Goal: Transaction & Acquisition: Purchase product/service

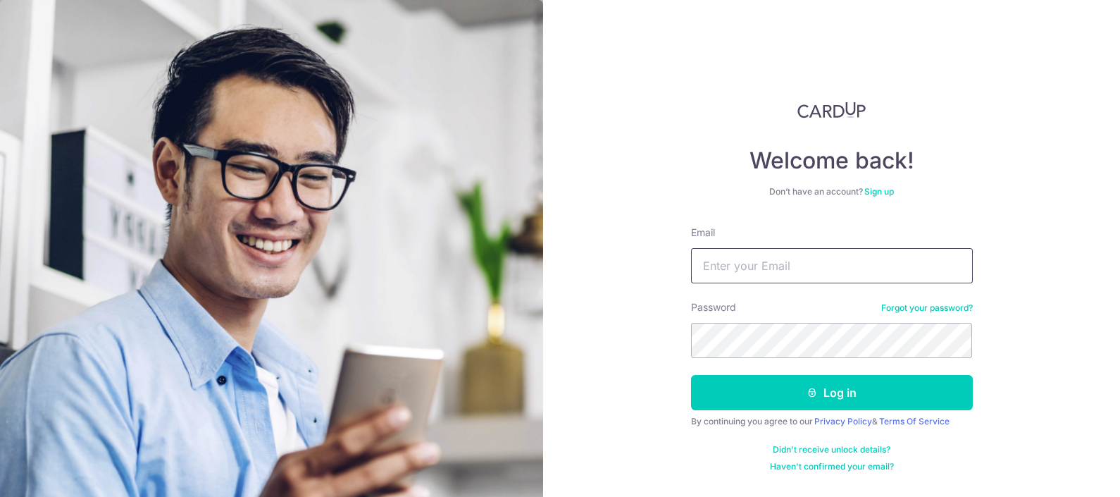
type input "[EMAIL_ADDRESS][DOMAIN_NAME]"
click at [691, 375] on button "Log in" at bounding box center [832, 392] width 282 height 35
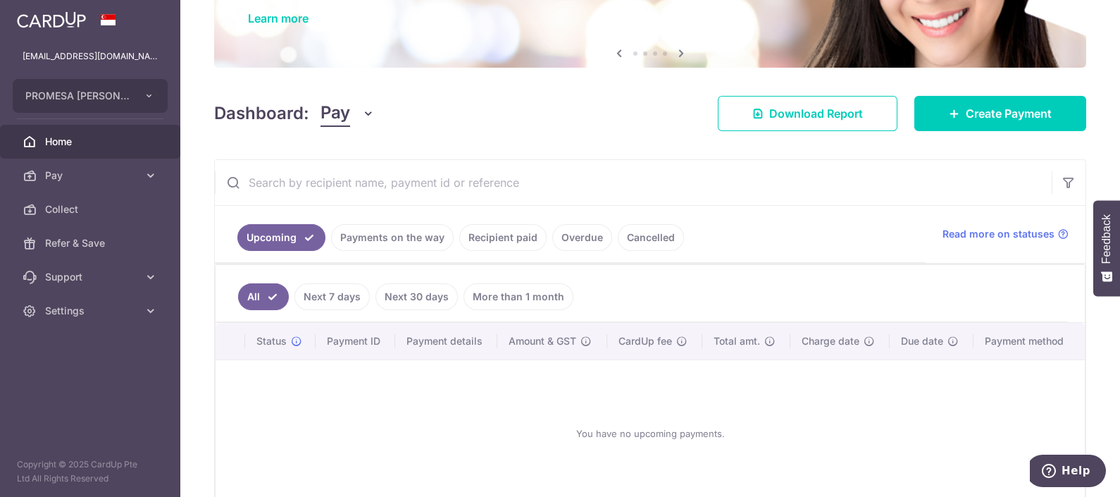
scroll to position [175, 0]
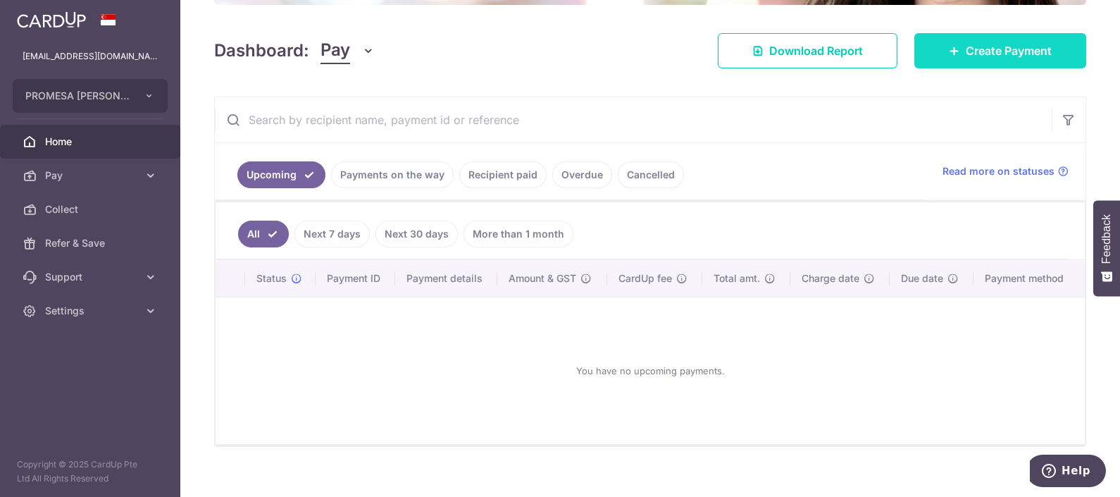
click at [981, 53] on span "Create Payment" at bounding box center [1009, 50] width 86 height 17
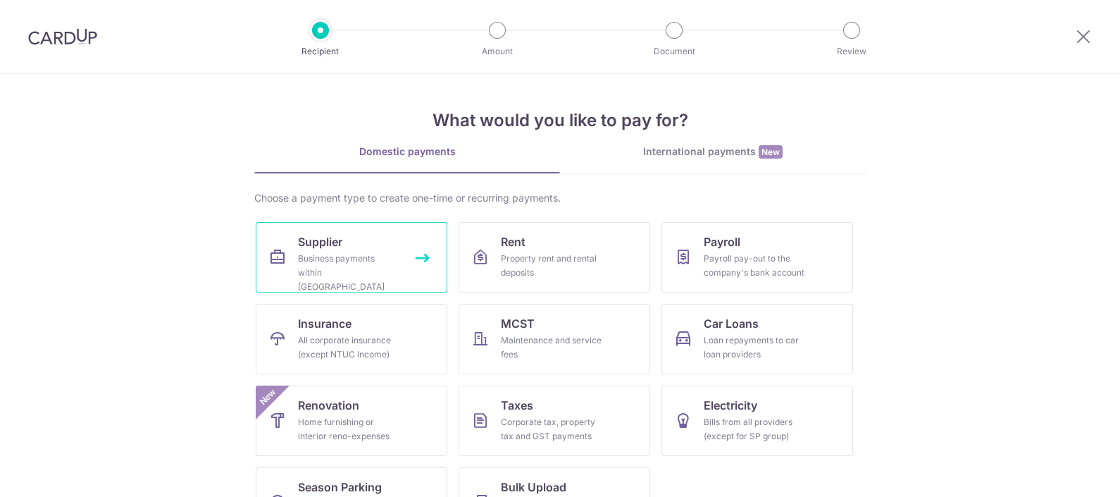
click at [304, 254] on div "Business payments within Singapore" at bounding box center [348, 273] width 101 height 42
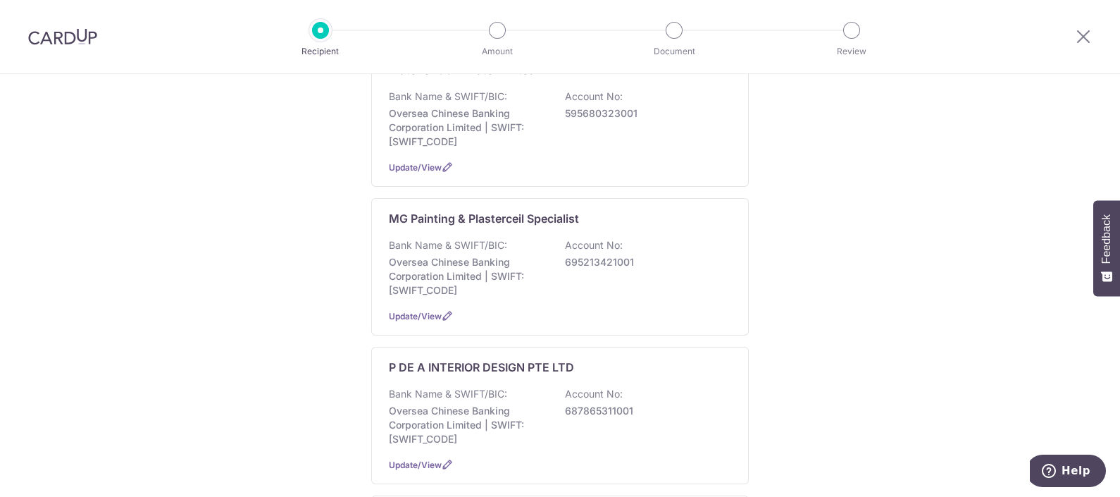
scroll to position [793, 0]
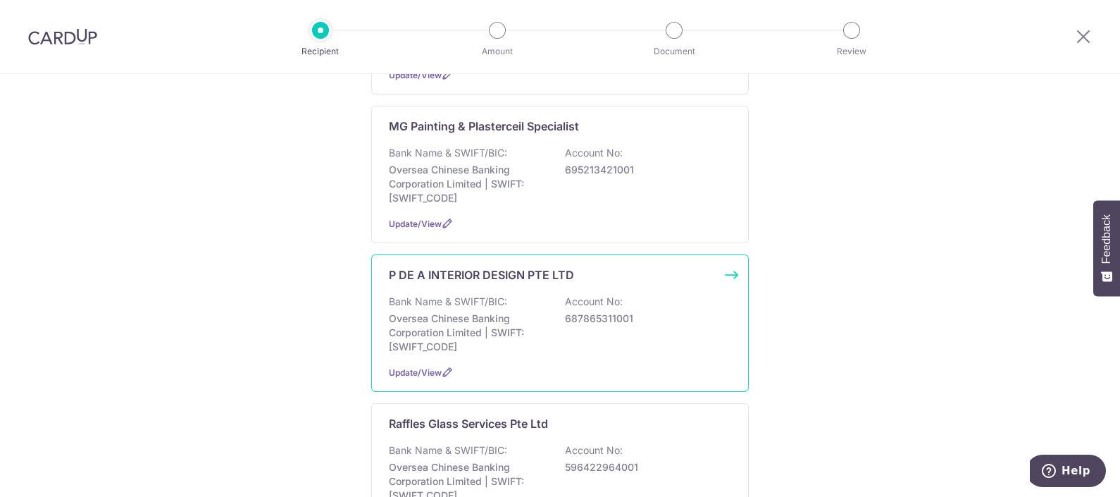
click at [416, 270] on div "P DE A INTERIOR DESIGN PTE LTD Bank Name & SWIFT/BIC: Oversea Chinese Banking C…" at bounding box center [560, 322] width 378 height 137
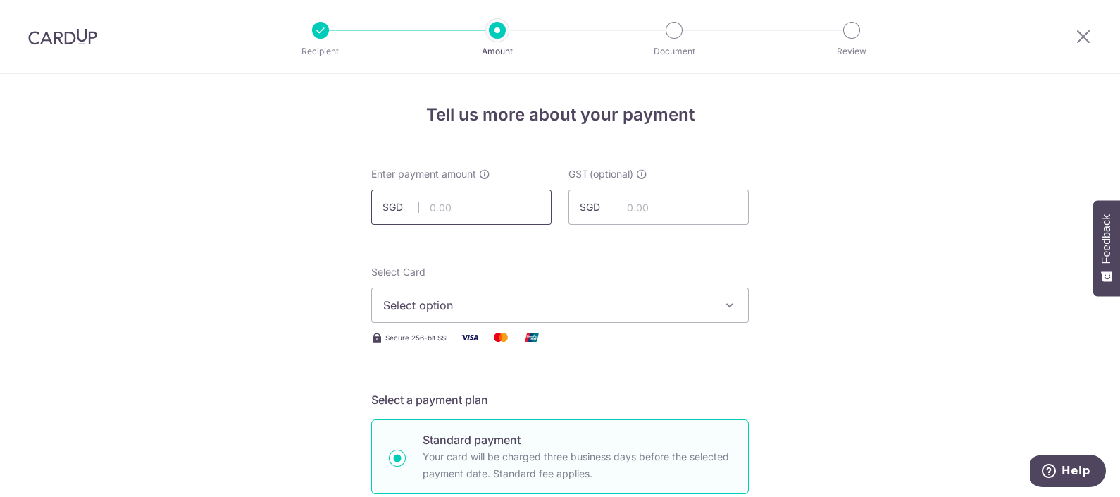
click at [447, 196] on input "text" at bounding box center [461, 207] width 180 height 35
type input "10,000.00"
click at [433, 297] on span "Select option" at bounding box center [547, 305] width 328 height 17
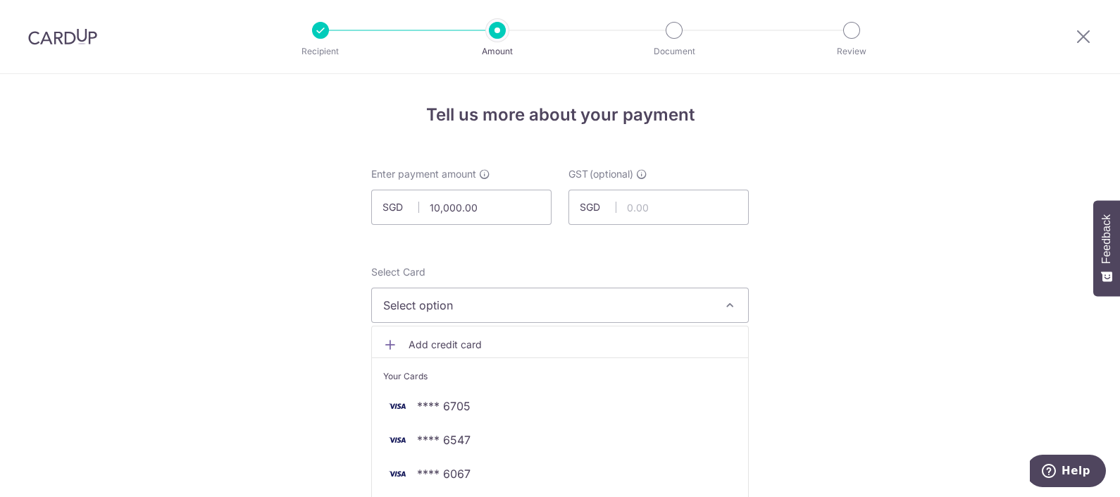
click at [461, 339] on span "Add credit card" at bounding box center [573, 344] width 328 height 14
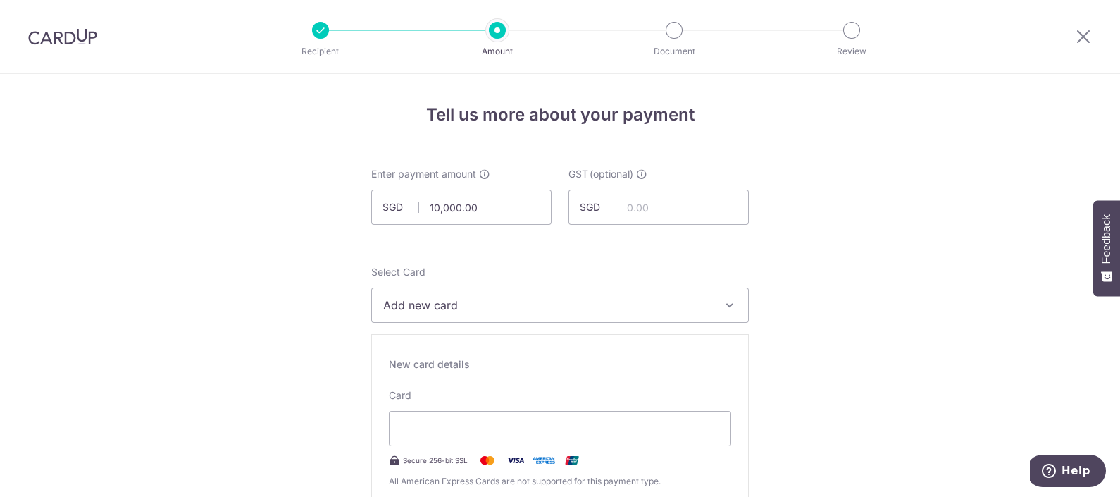
click at [465, 285] on div "Select Card Add new card Add credit card Your Cards **** 6705 **** 6547 **** 60…" at bounding box center [560, 294] width 378 height 58
click at [464, 303] on span "Add new card" at bounding box center [547, 305] width 328 height 17
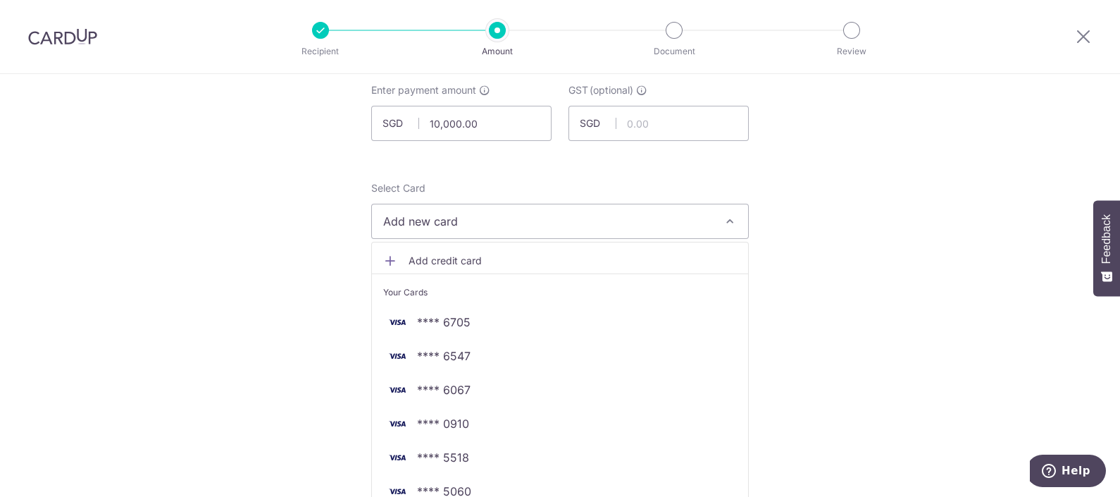
scroll to position [175, 0]
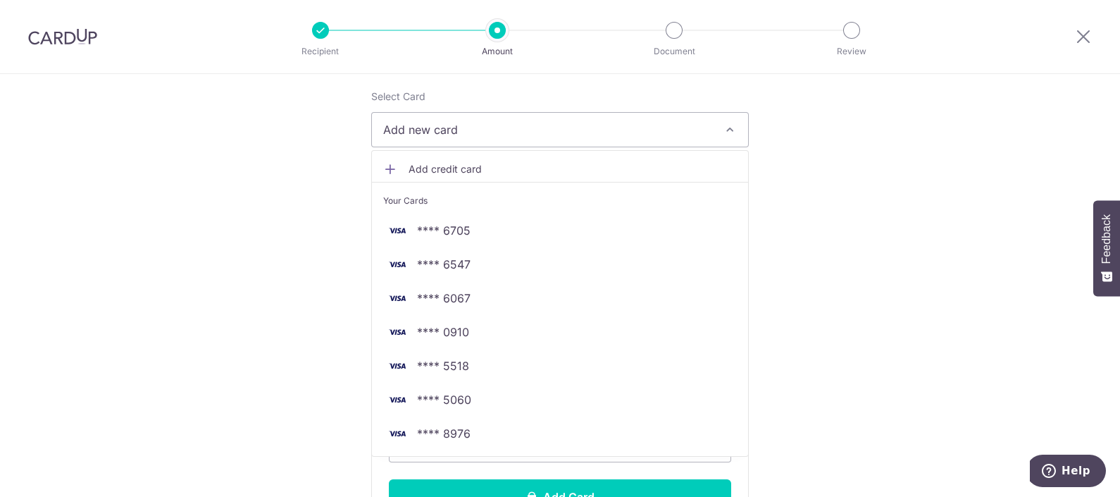
click at [454, 170] on span "Add credit card" at bounding box center [573, 169] width 328 height 14
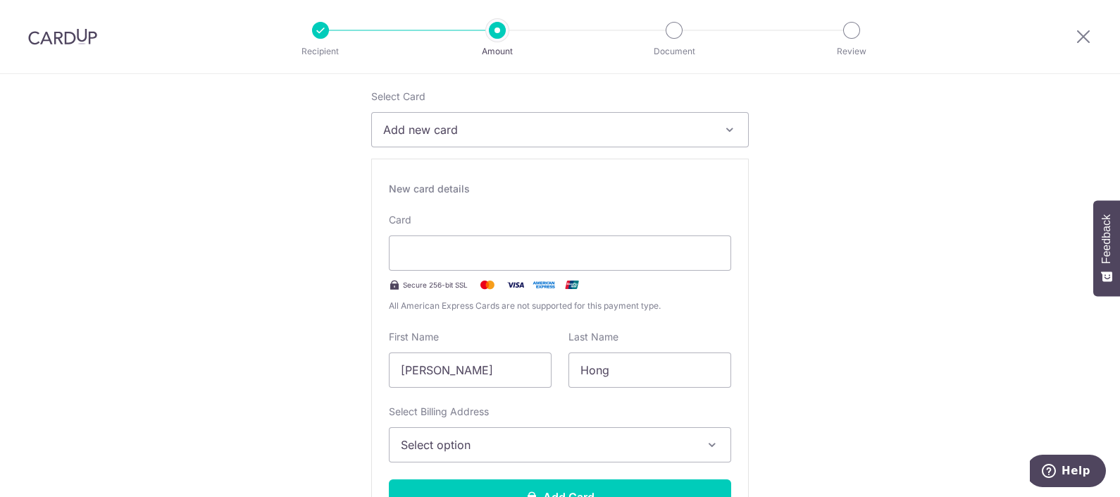
click at [456, 232] on div "Card Secure 256-bit SSL All American Express Cards are not supported for this p…" at bounding box center [560, 263] width 342 height 100
drag, startPoint x: 466, startPoint y: 376, endPoint x: 109, endPoint y: 372, distance: 357.9
type input "Phoebe"
type input "Leow"
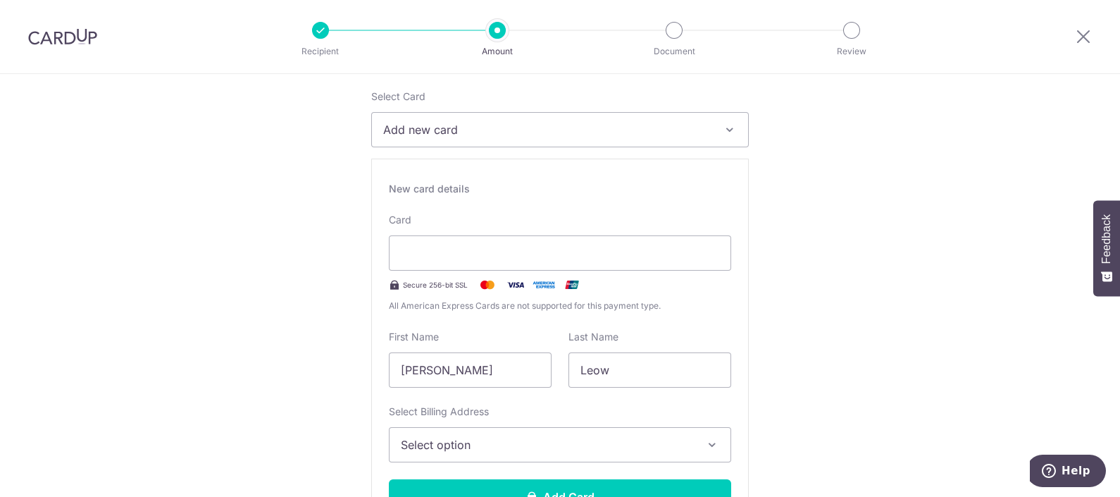
scroll to position [352, 0]
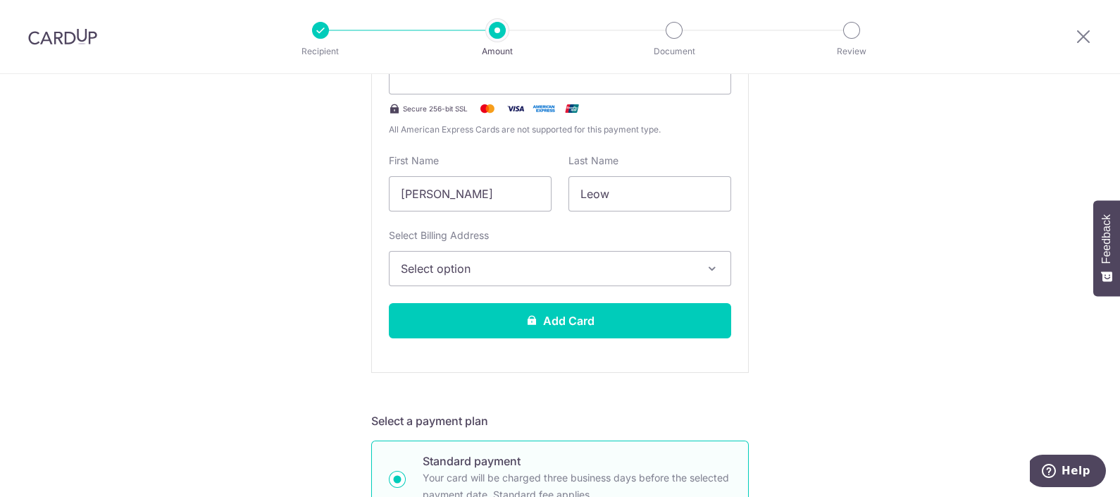
click at [485, 261] on span "Select option" at bounding box center [547, 268] width 293 height 17
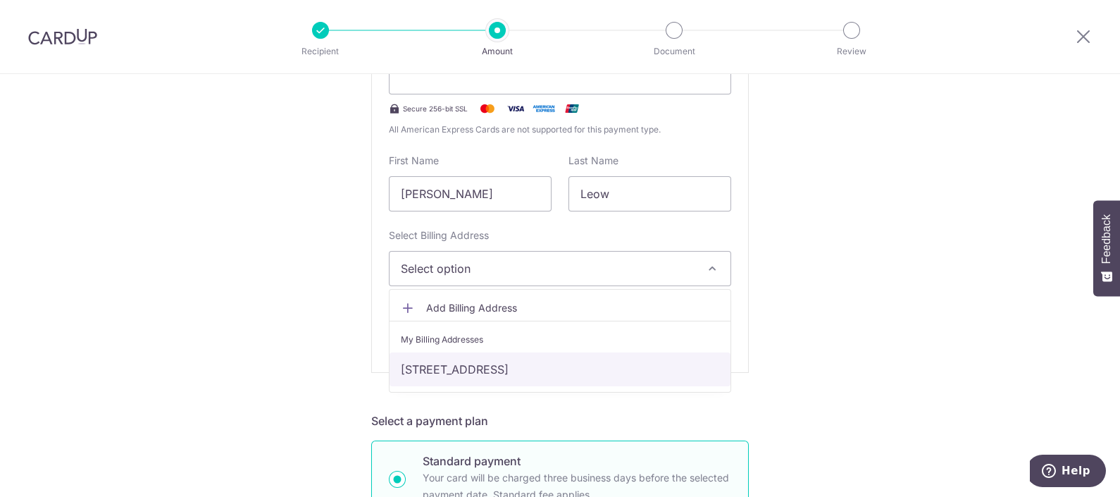
click at [483, 372] on link "21 Sengkang East Ave #10-24, Singapore, Singapore-544809" at bounding box center [560, 369] width 341 height 34
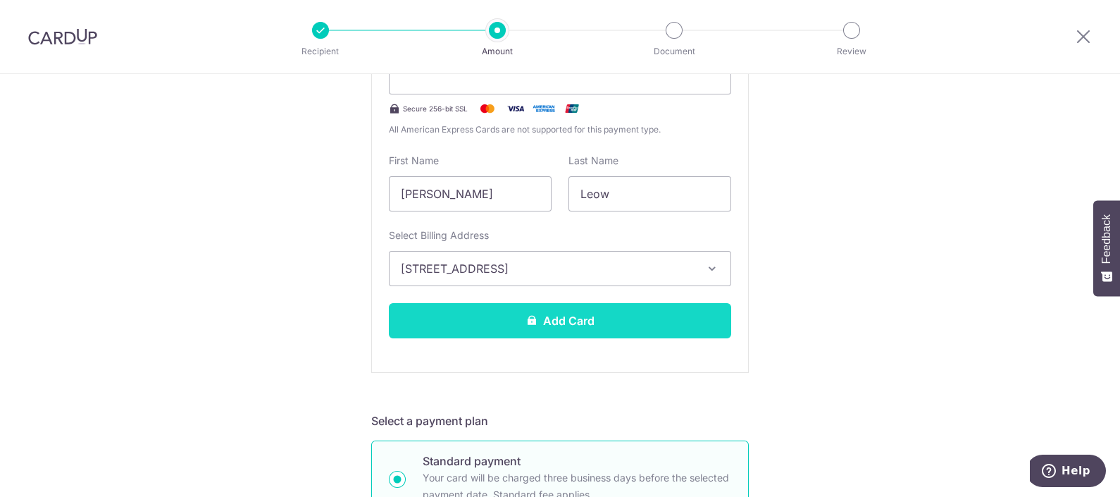
click at [632, 322] on button "Add Card" at bounding box center [560, 320] width 342 height 35
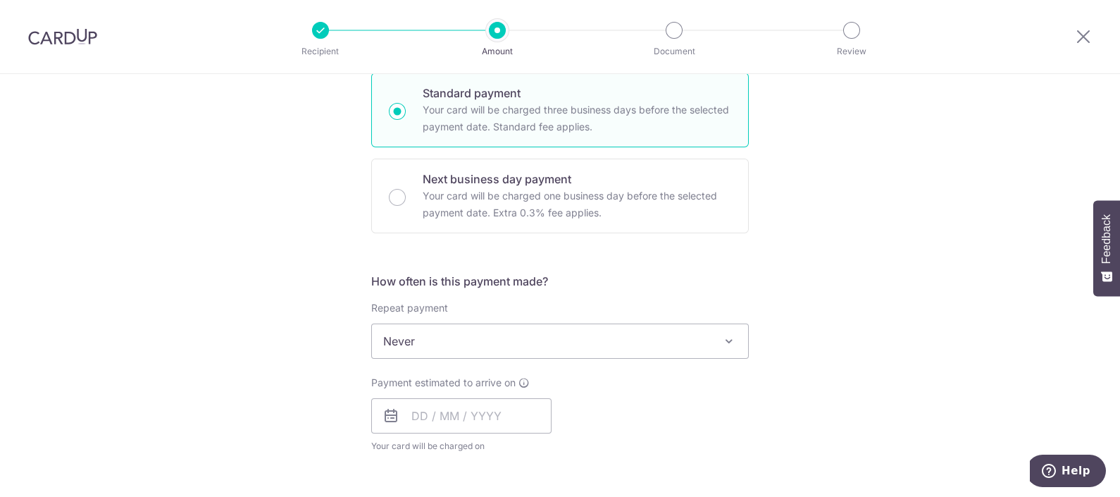
scroll to position [440, 0]
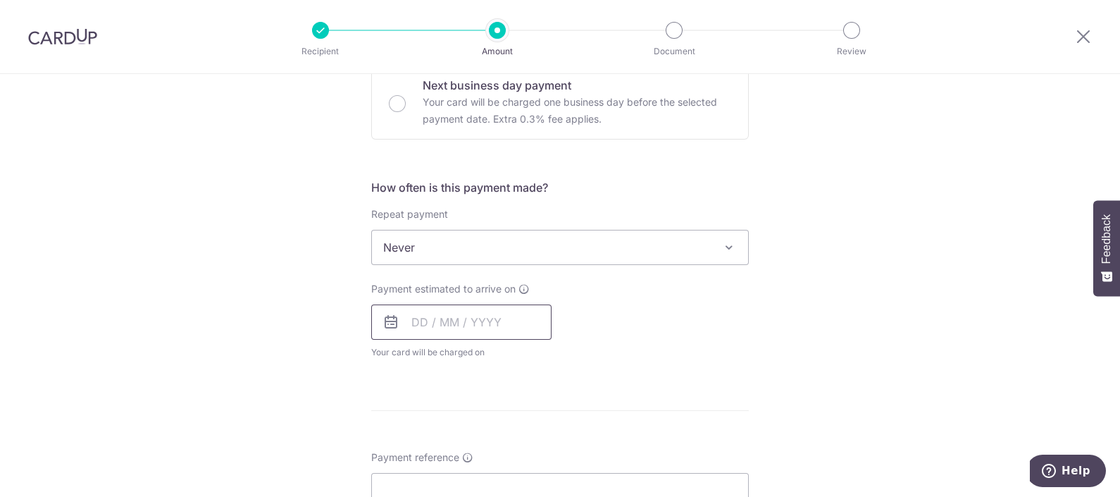
click at [483, 320] on input "text" at bounding box center [461, 321] width 180 height 35
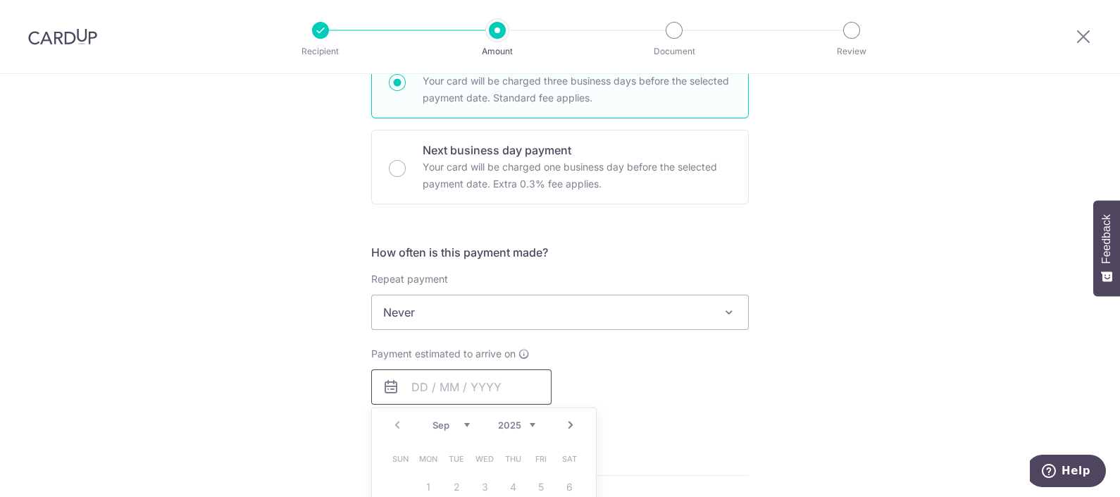
scroll to position [352, 0]
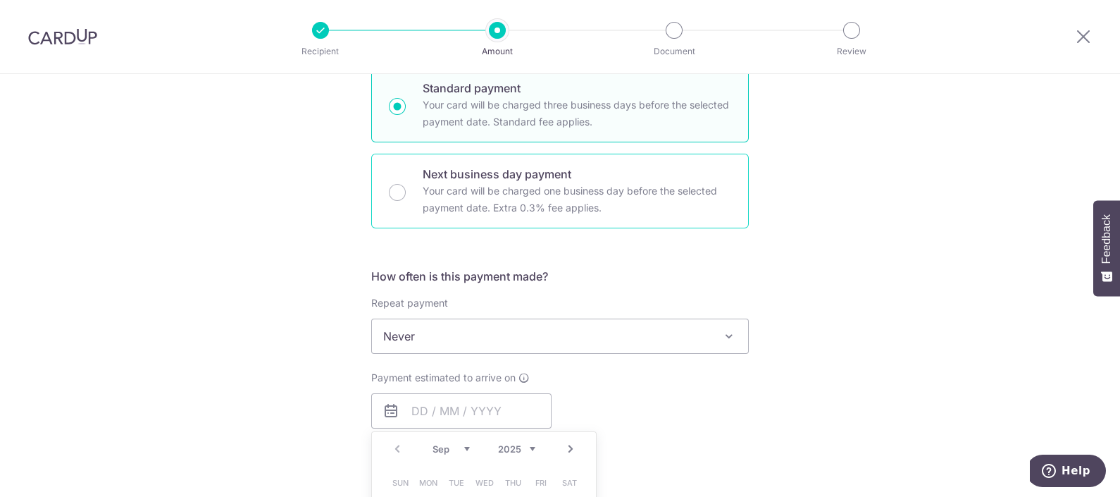
click at [574, 197] on p "Your card will be charged one business day before the selected payment date. Ex…" at bounding box center [577, 199] width 309 height 34
click at [406, 197] on input "Next business day payment Your card will be charged one business day before the…" at bounding box center [397, 192] width 17 height 17
radio input "false"
radio input "true"
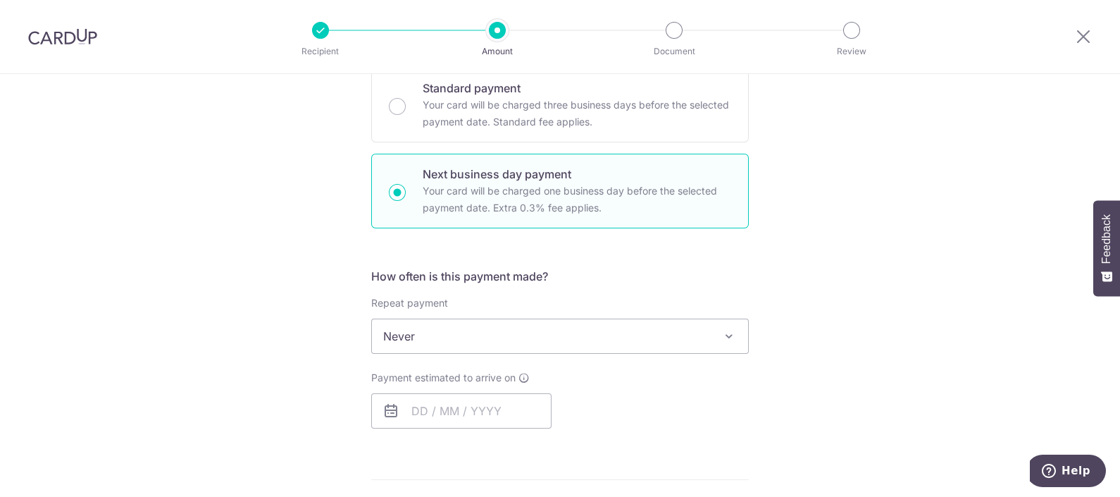
scroll to position [440, 0]
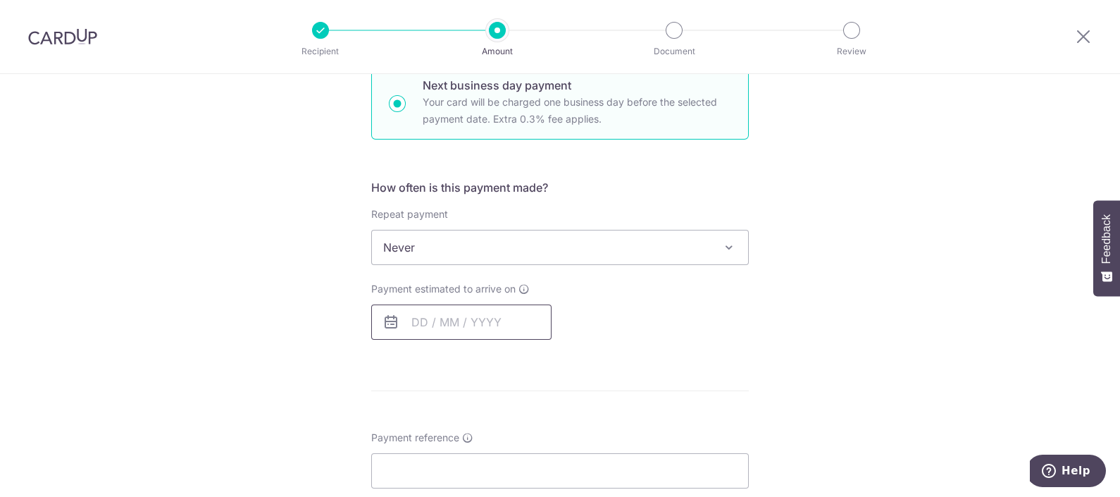
click at [484, 310] on input "text" at bounding box center [461, 321] width 180 height 35
click at [543, 419] on link "5" at bounding box center [541, 422] width 23 height 23
type input "05/09/2025"
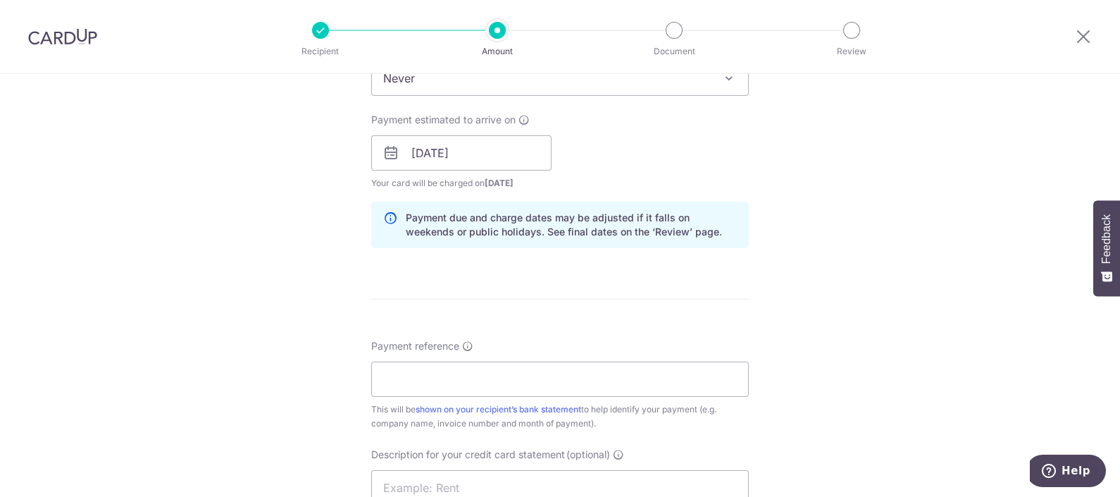
scroll to position [704, 0]
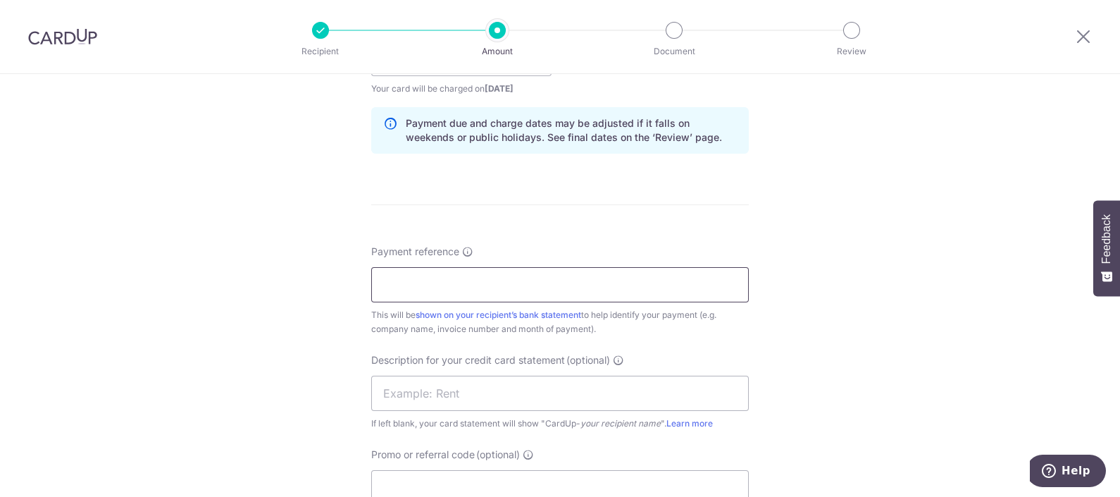
click at [418, 287] on input "Payment reference" at bounding box center [560, 284] width 378 height 35
paste input "P DE A - INV202558"
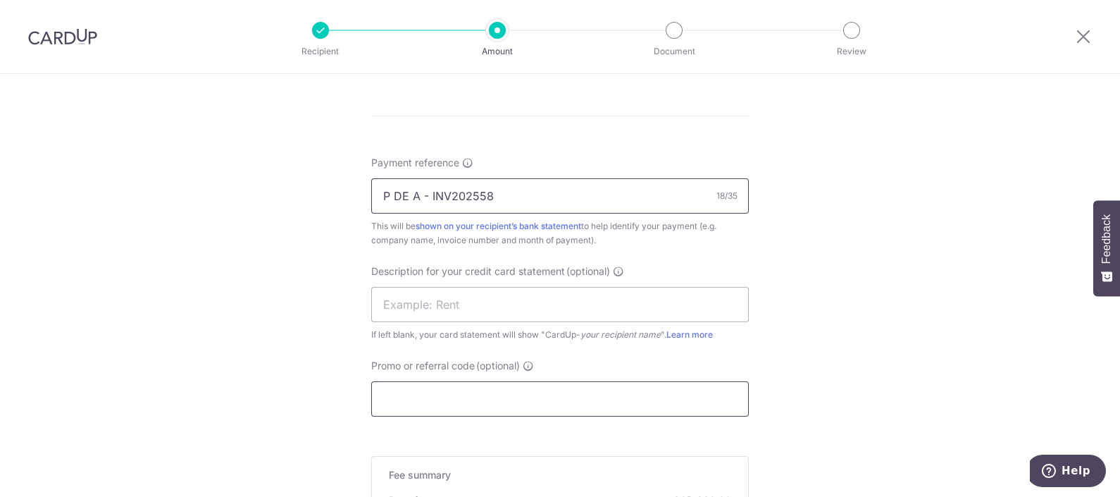
type input "P DE A - INV202558"
click at [437, 408] on input "Promo or referral code (optional)" at bounding box center [560, 398] width 378 height 35
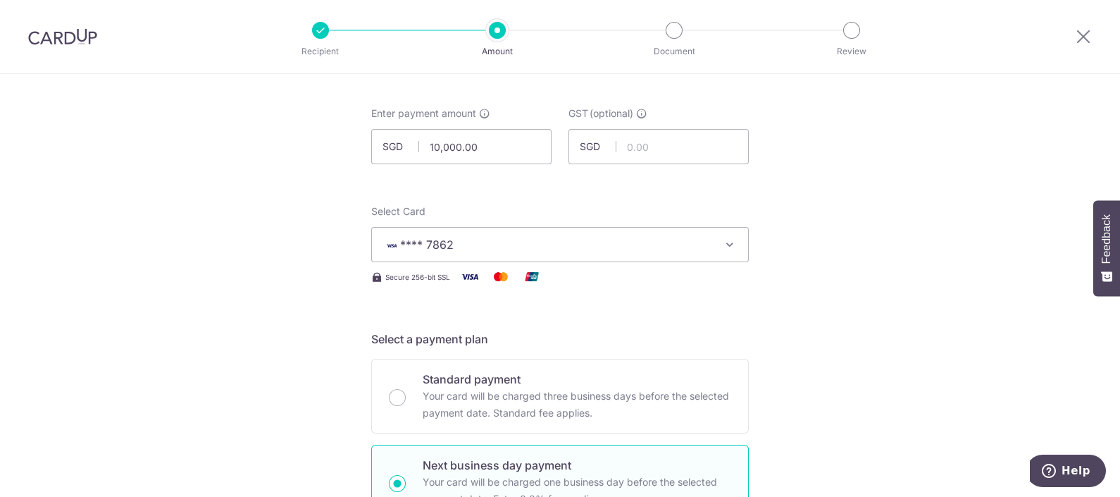
scroll to position [87, 0]
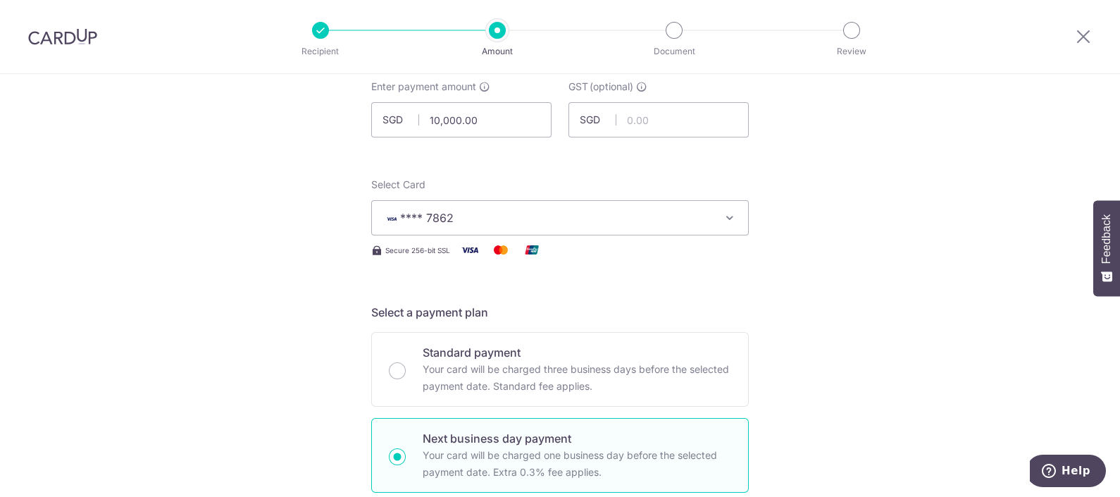
type input "WH170"
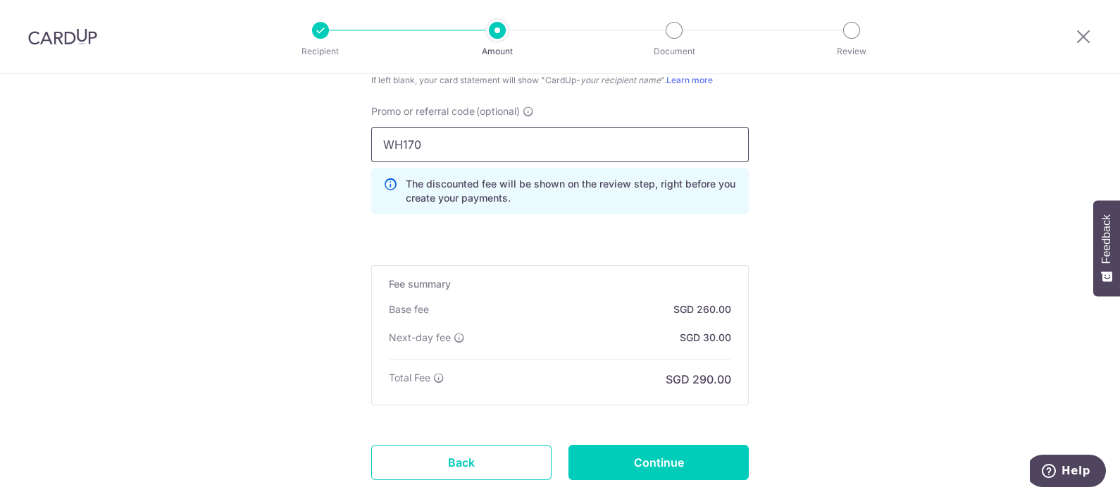
scroll to position [1134, 0]
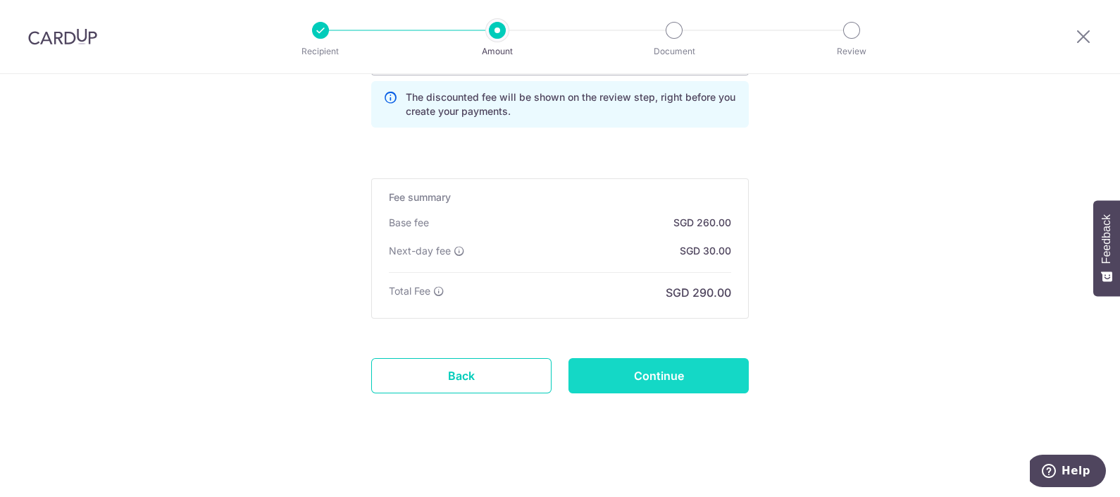
click at [708, 385] on input "Continue" at bounding box center [659, 375] width 180 height 35
type input "Create Schedule"
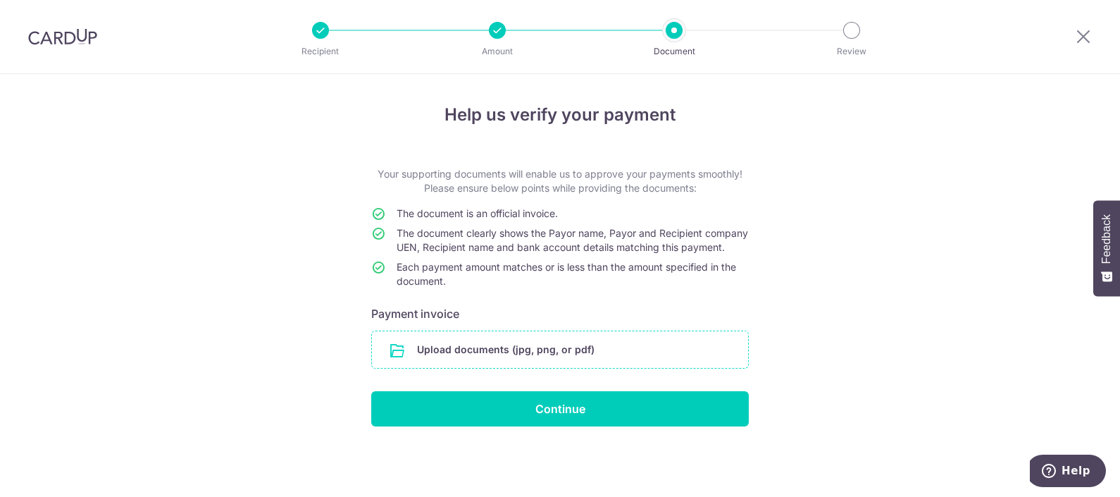
click at [595, 368] on input "file" at bounding box center [560, 349] width 376 height 37
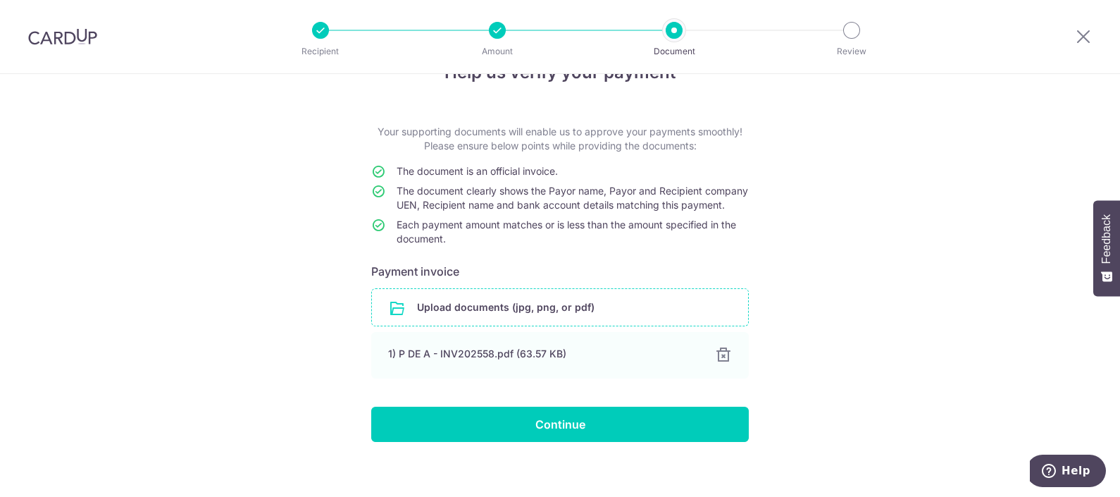
scroll to position [67, 0]
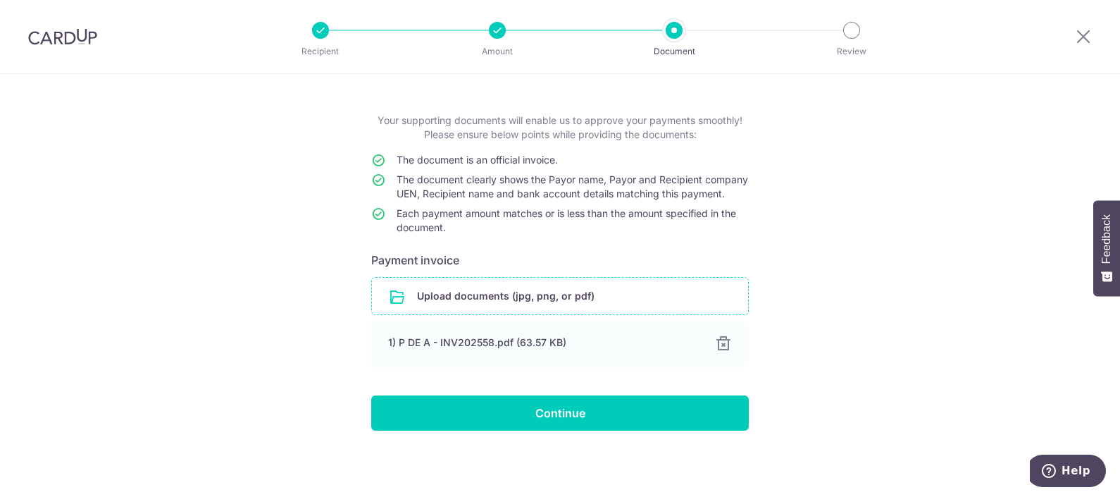
click at [302, 376] on div "Help us verify your payment Your supporting documents will enable us to approve…" at bounding box center [560, 258] width 1120 height 476
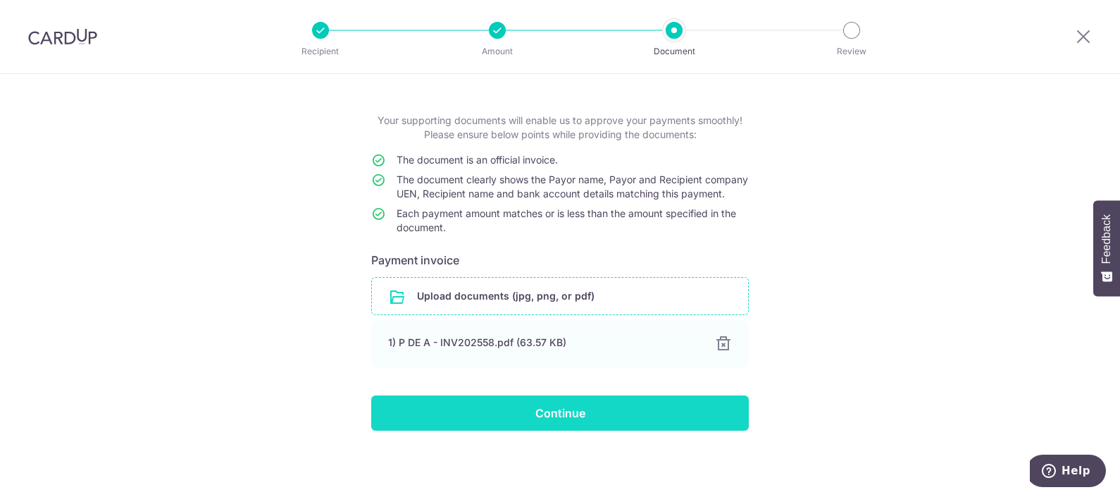
click at [488, 407] on input "Continue" at bounding box center [560, 412] width 378 height 35
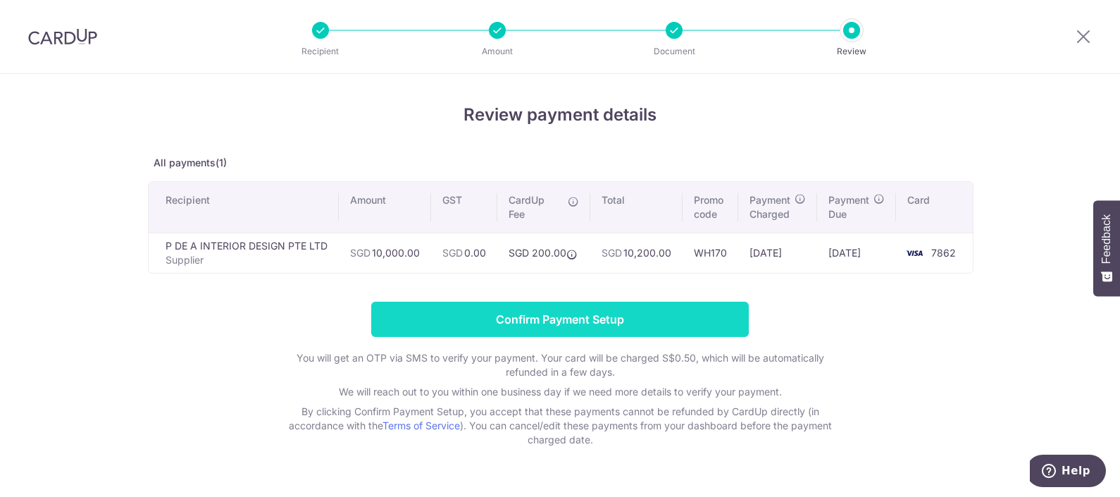
click at [638, 324] on input "Confirm Payment Setup" at bounding box center [560, 319] width 378 height 35
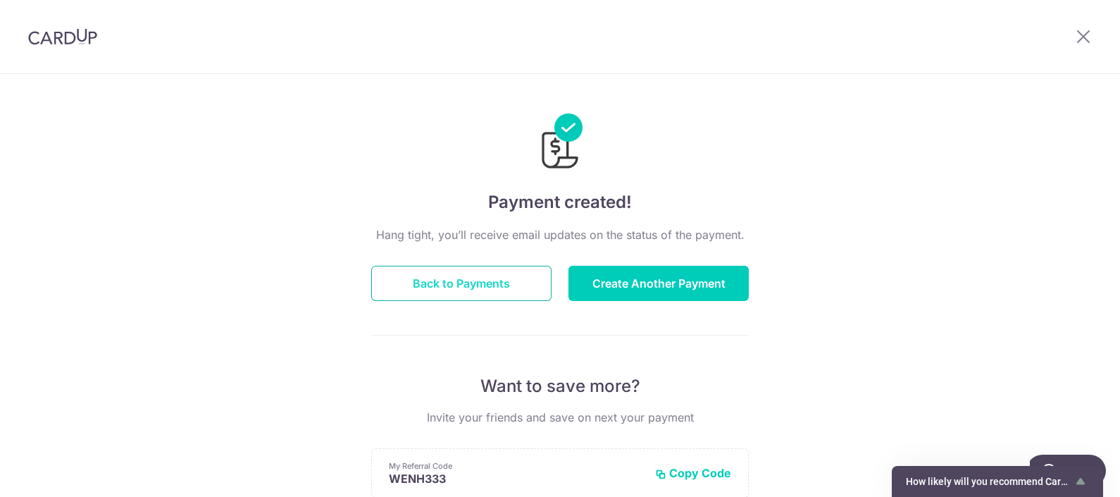
click at [489, 290] on button "Back to Payments" at bounding box center [461, 283] width 180 height 35
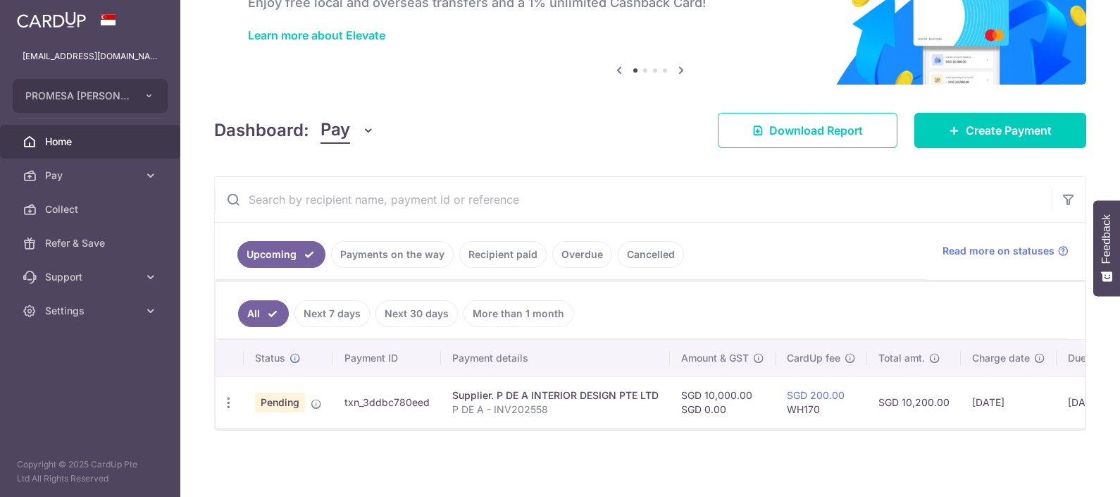
scroll to position [102, 0]
click at [419, 244] on link "Payments on the way" at bounding box center [392, 254] width 123 height 27
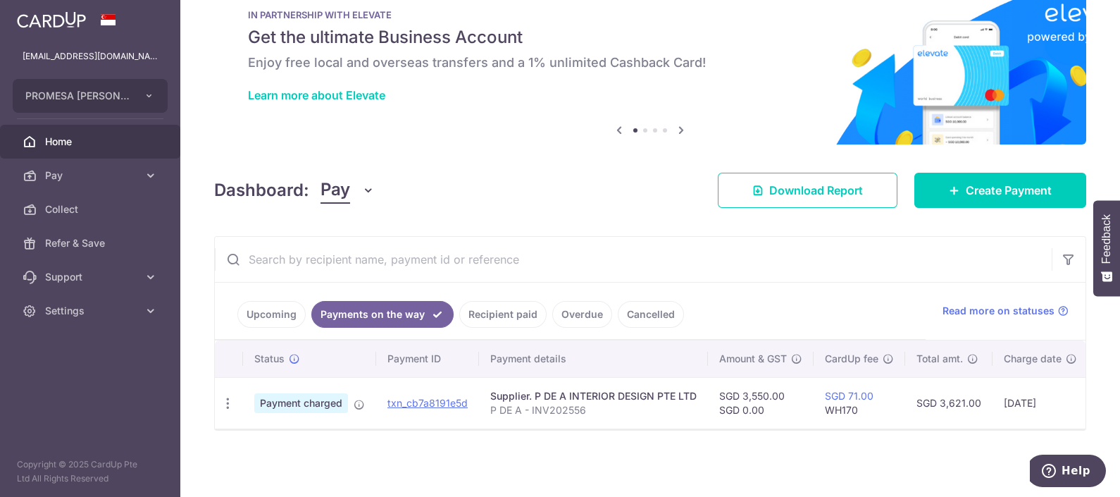
scroll to position [43, 0]
click at [261, 305] on link "Upcoming" at bounding box center [271, 314] width 68 height 27
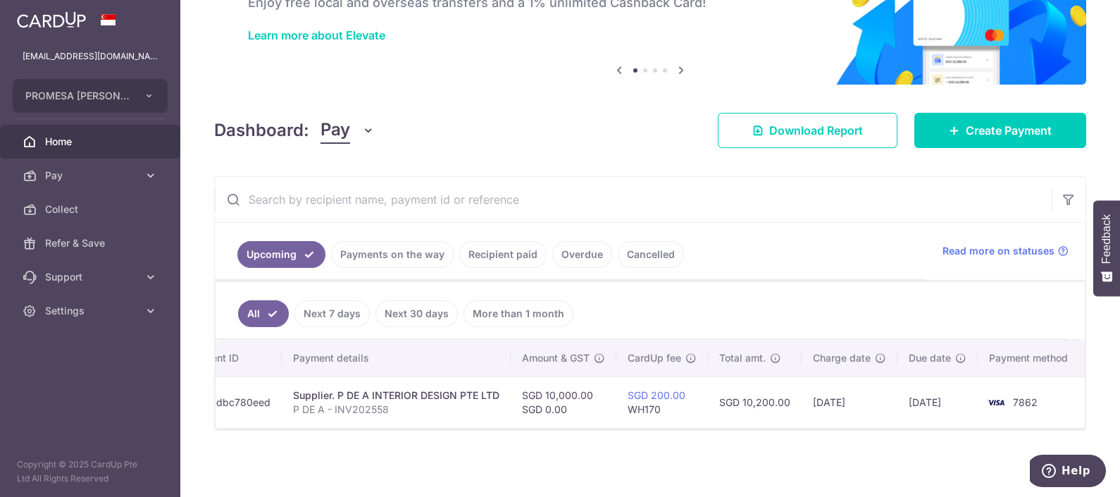
scroll to position [0, 0]
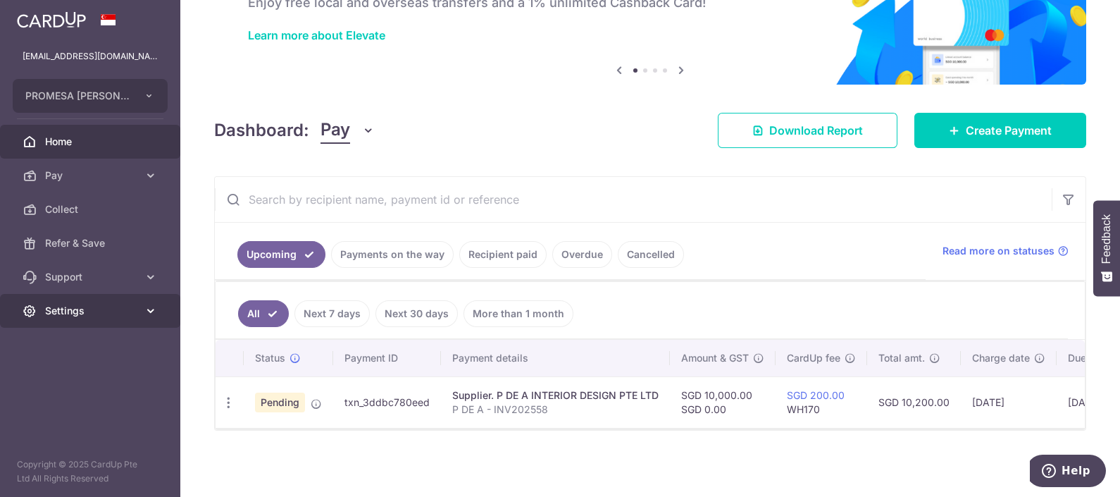
click at [44, 313] on link "Settings" at bounding box center [90, 311] width 180 height 34
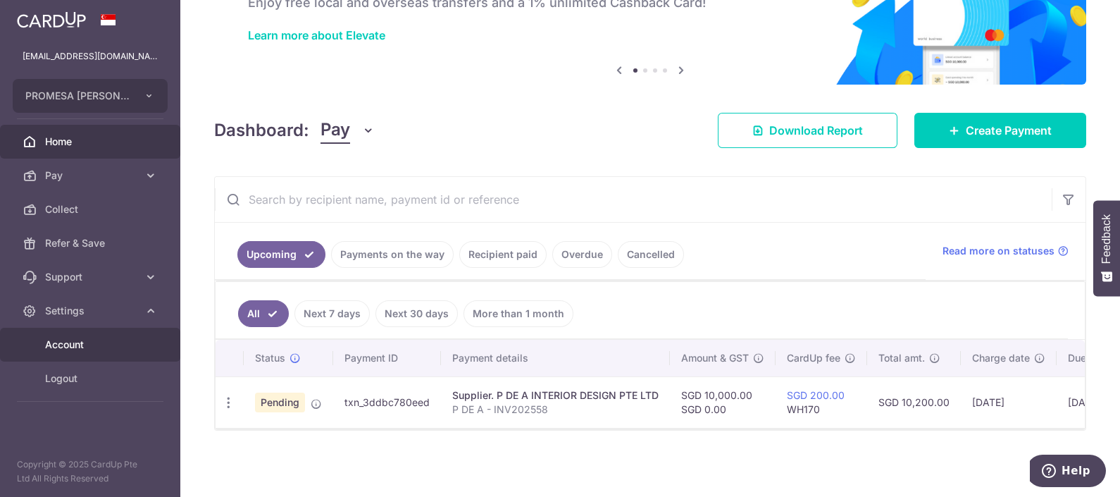
click at [89, 342] on span "Account" at bounding box center [91, 344] width 93 height 14
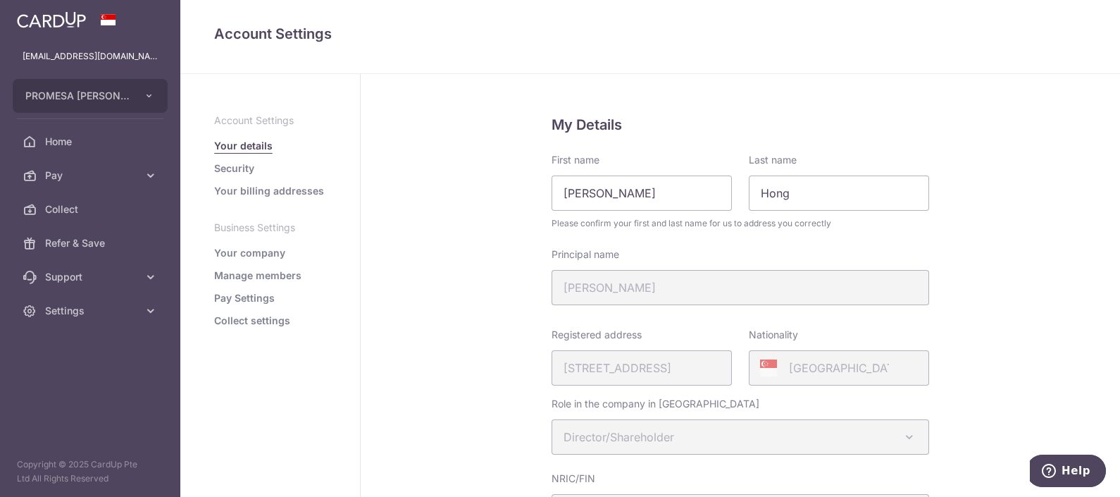
click at [256, 304] on link "Pay Settings" at bounding box center [244, 298] width 61 height 14
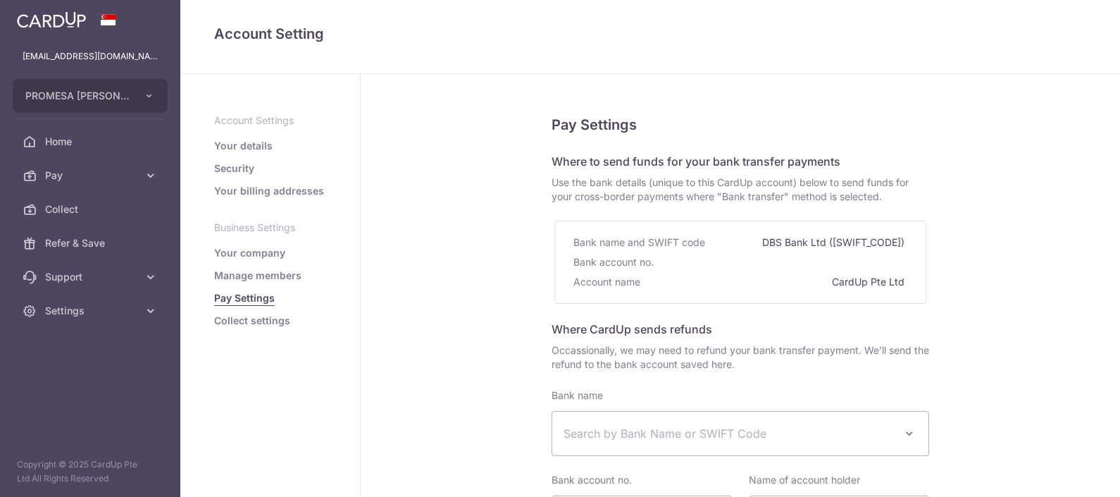
select select
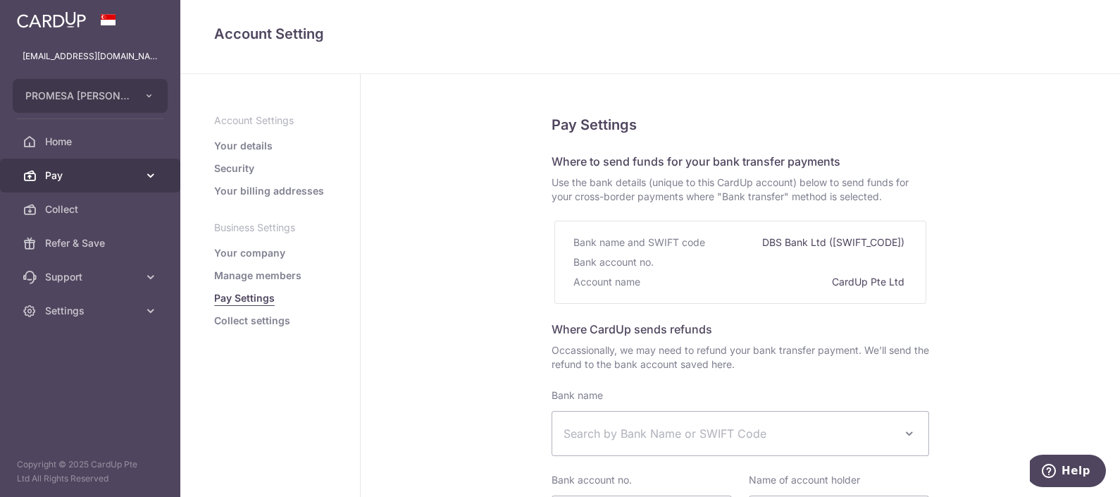
click at [112, 175] on span "Pay" at bounding box center [91, 175] width 93 height 14
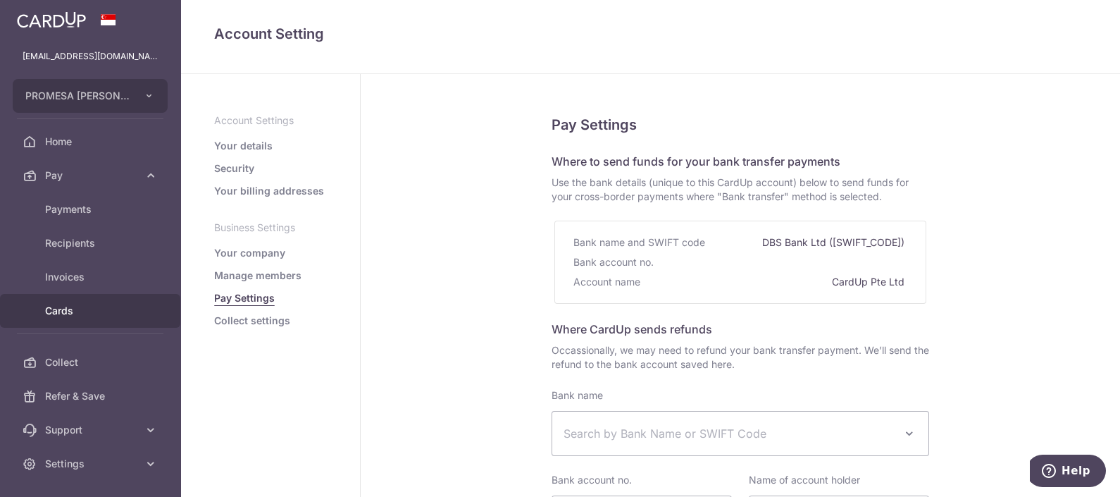
click at [58, 322] on link "Cards" at bounding box center [90, 311] width 180 height 34
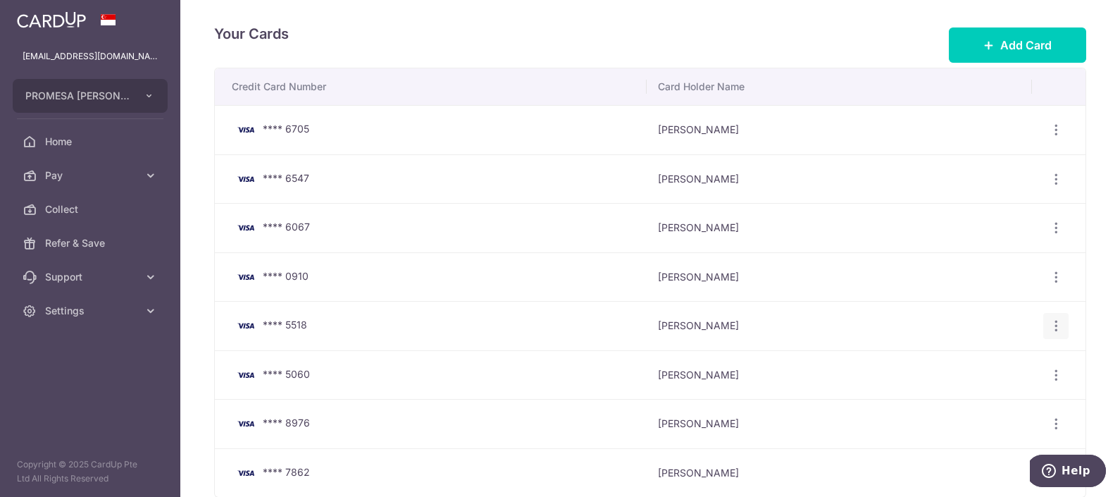
click at [1049, 324] on icon "button" at bounding box center [1056, 325] width 15 height 15
click at [964, 395] on span "Delete" at bounding box center [1009, 398] width 96 height 17
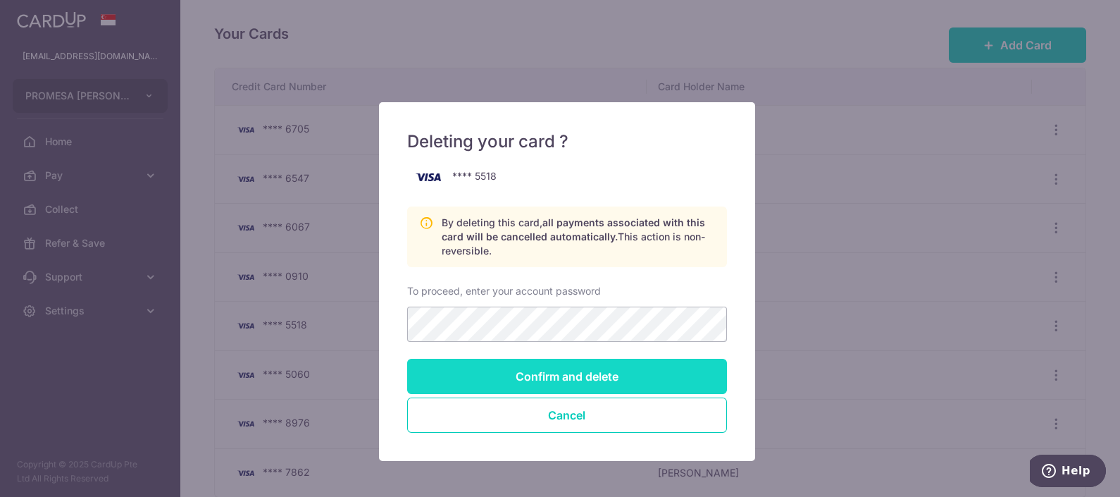
click at [571, 372] on input "Confirm and delete" at bounding box center [567, 376] width 320 height 35
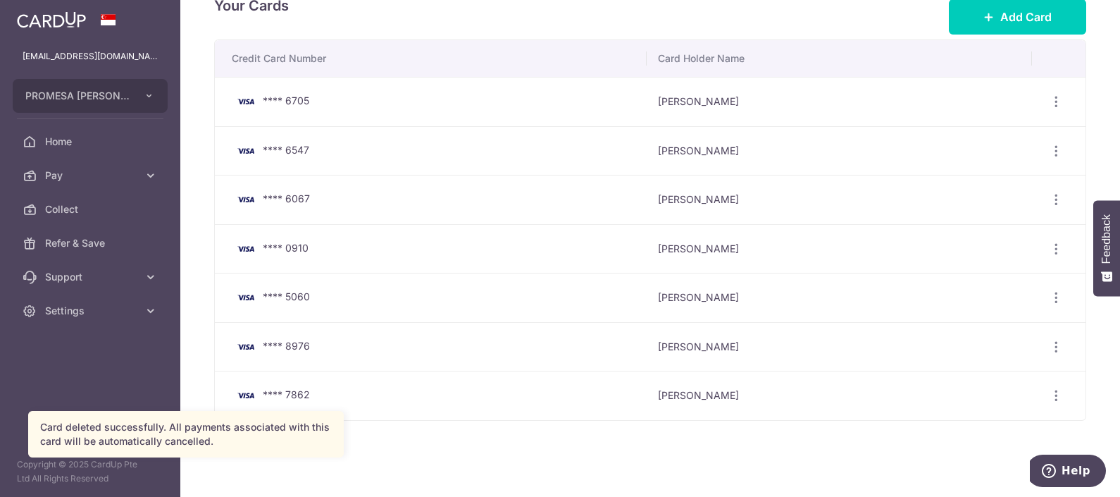
scroll to position [44, 0]
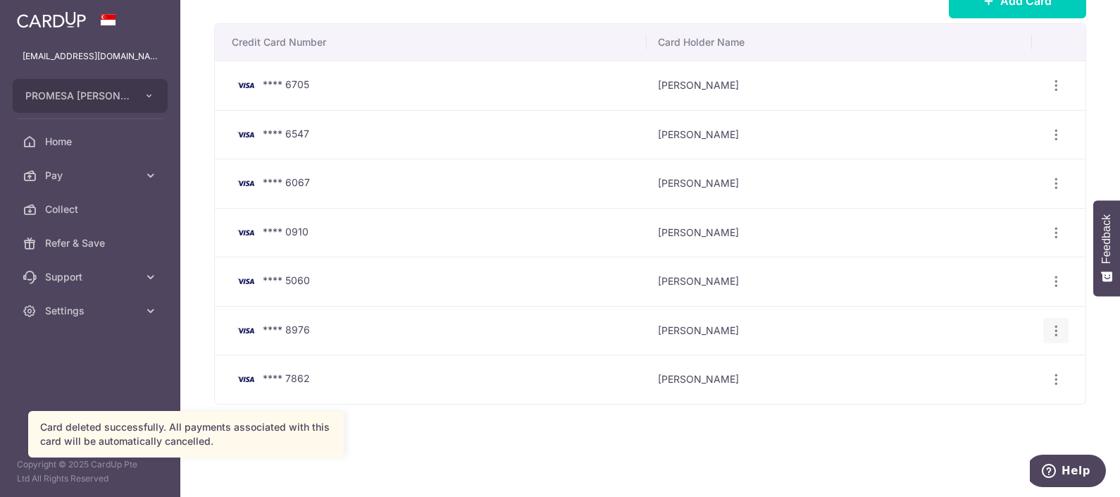
click at [1049, 331] on icon "button" at bounding box center [1056, 330] width 15 height 15
click at [968, 400] on span "Delete" at bounding box center [1009, 403] width 96 height 17
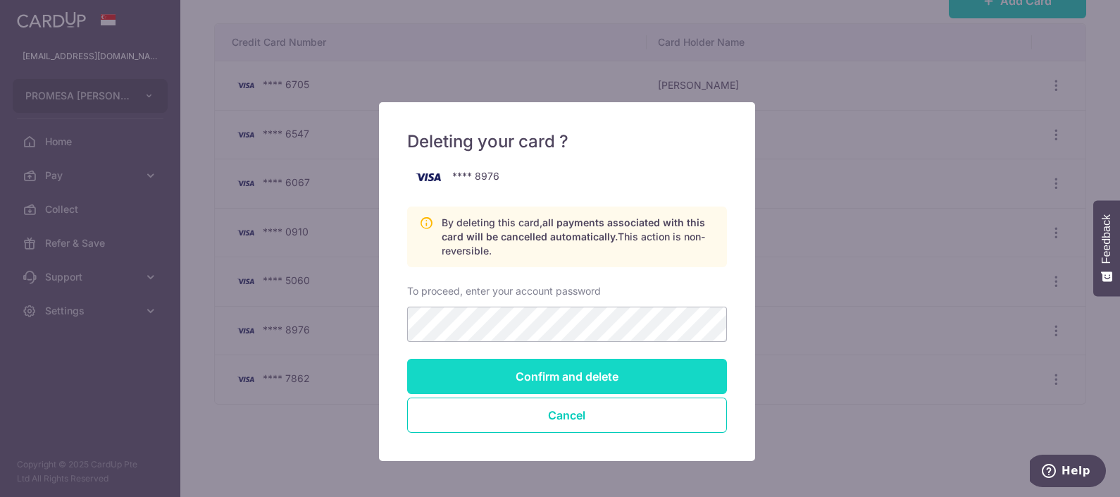
click at [535, 373] on input "Confirm and delete" at bounding box center [567, 376] width 320 height 35
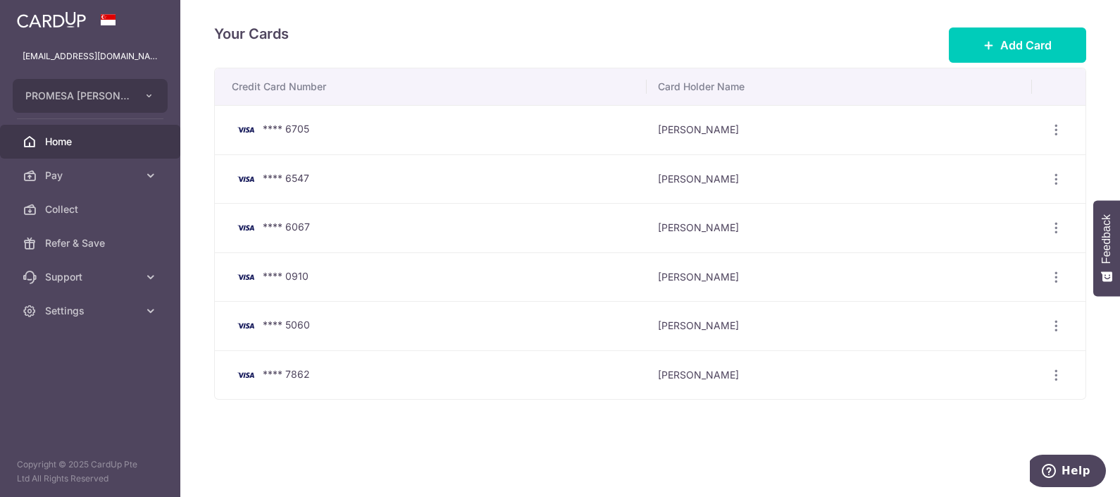
click at [64, 136] on span "Home" at bounding box center [91, 142] width 93 height 14
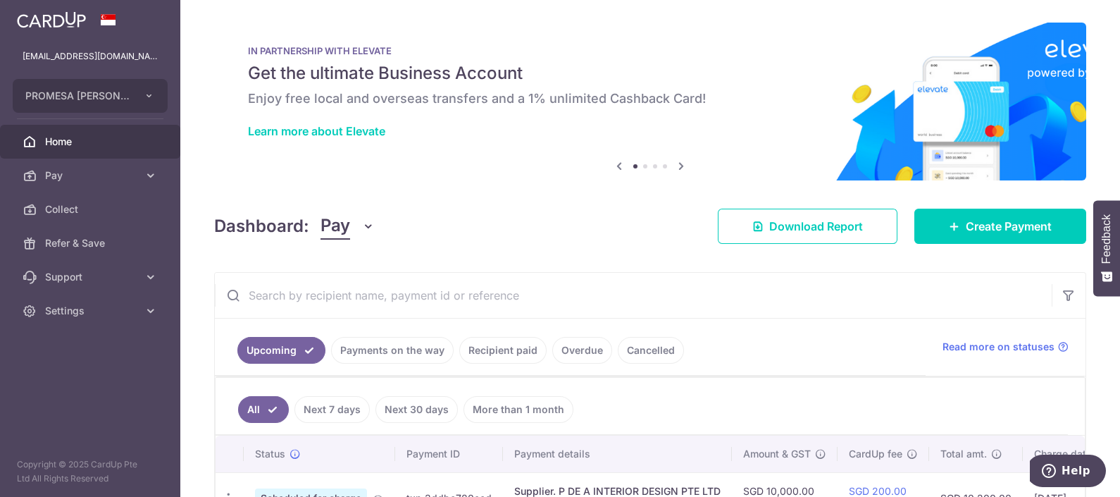
scroll to position [102, 0]
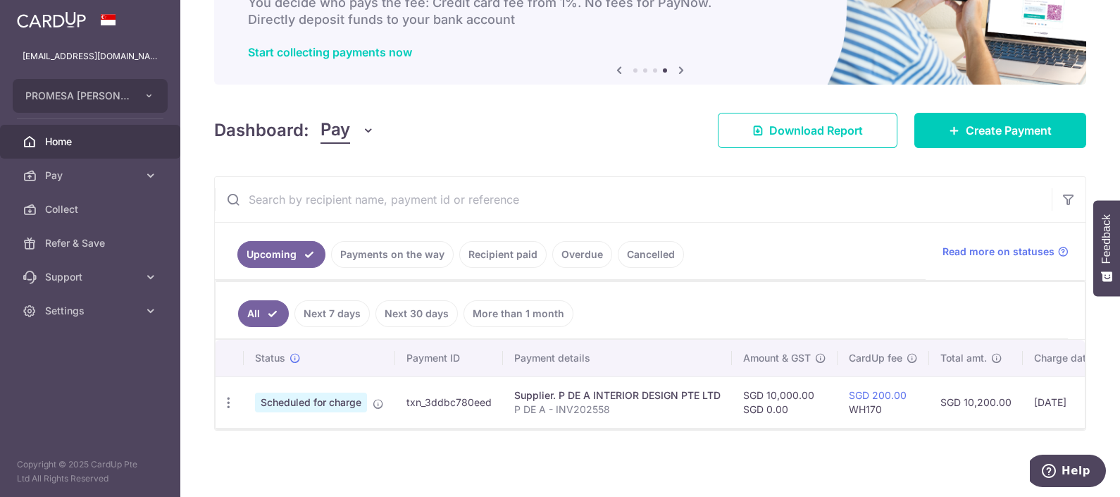
click at [38, 137] on link "Home" at bounding box center [90, 142] width 180 height 34
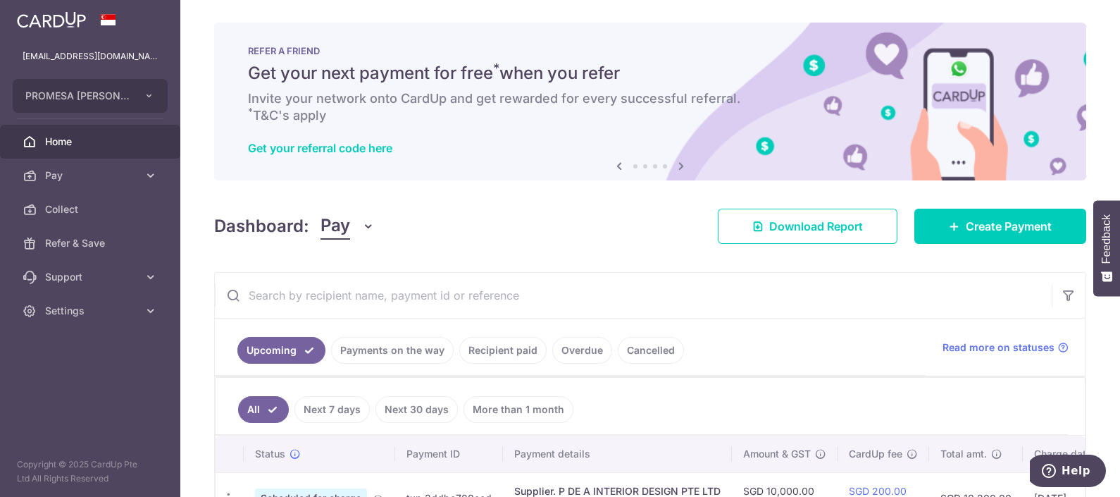
scroll to position [102, 0]
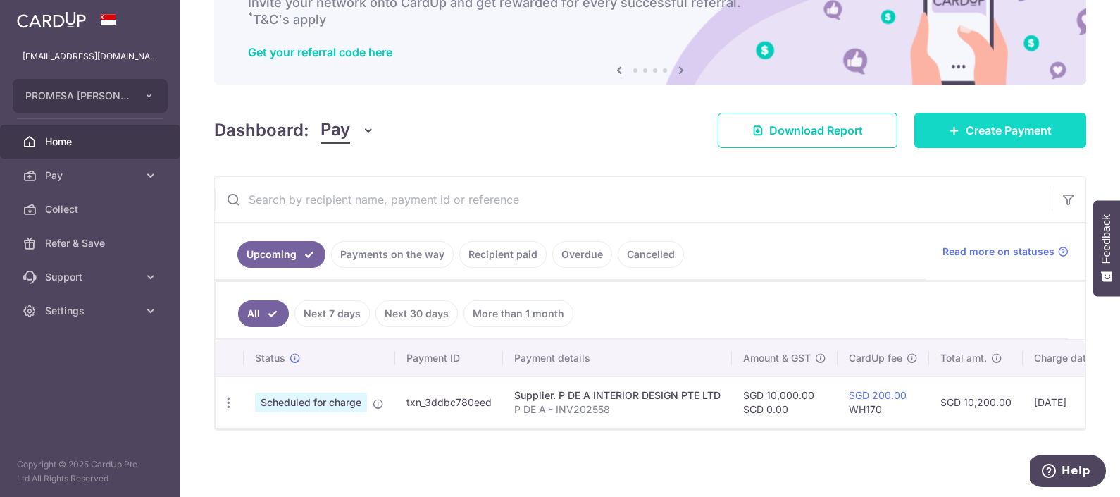
click at [972, 128] on span "Create Payment" at bounding box center [1009, 130] width 86 height 17
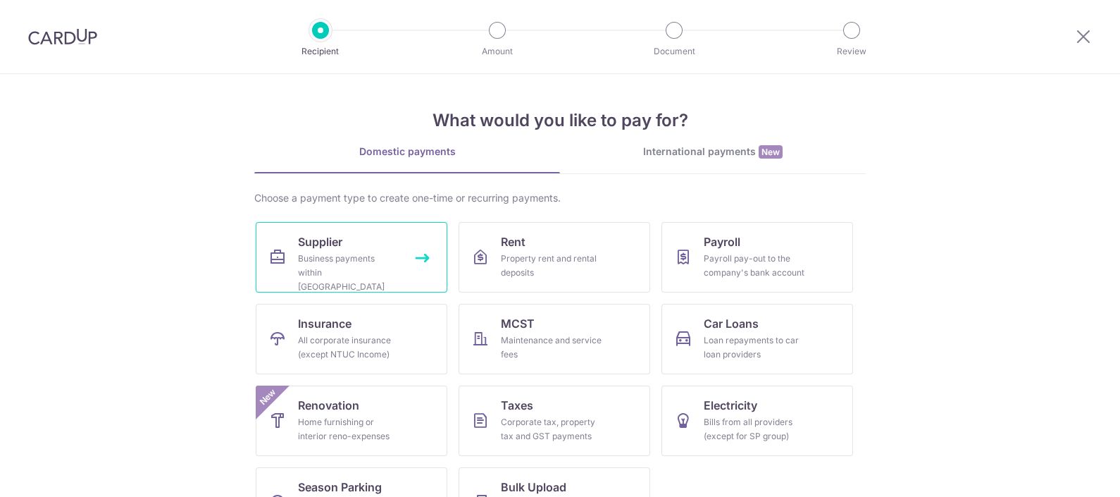
click at [288, 243] on link "Supplier Business payments within Singapore" at bounding box center [352, 257] width 192 height 70
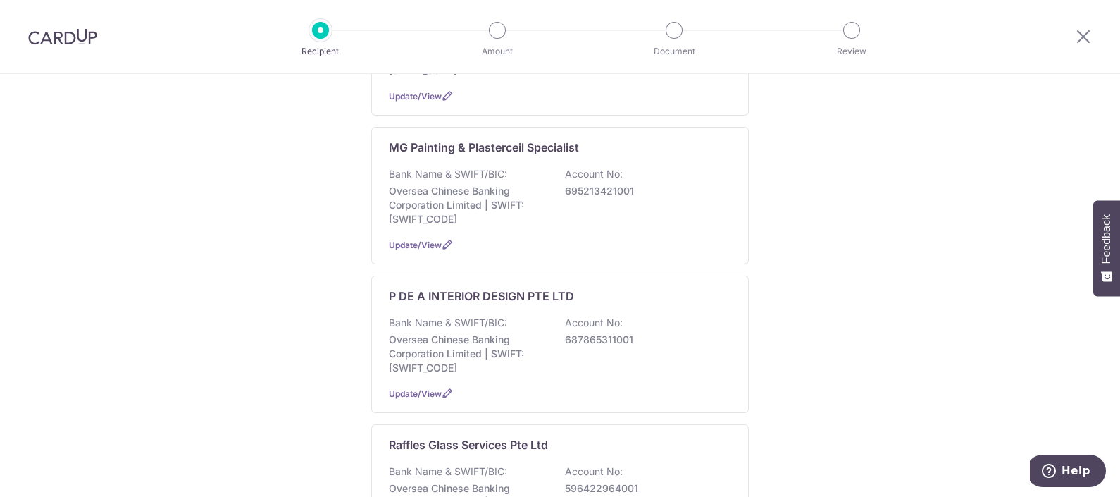
scroll to position [881, 0]
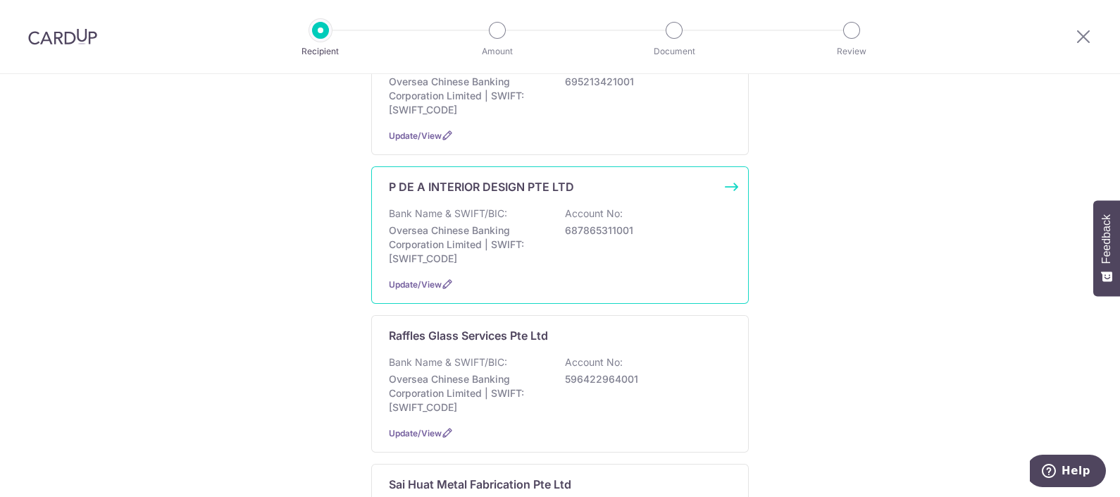
click at [519, 223] on p "Oversea Chinese Banking Corporation Limited | SWIFT: [SWIFT_CODE]" at bounding box center [468, 244] width 158 height 42
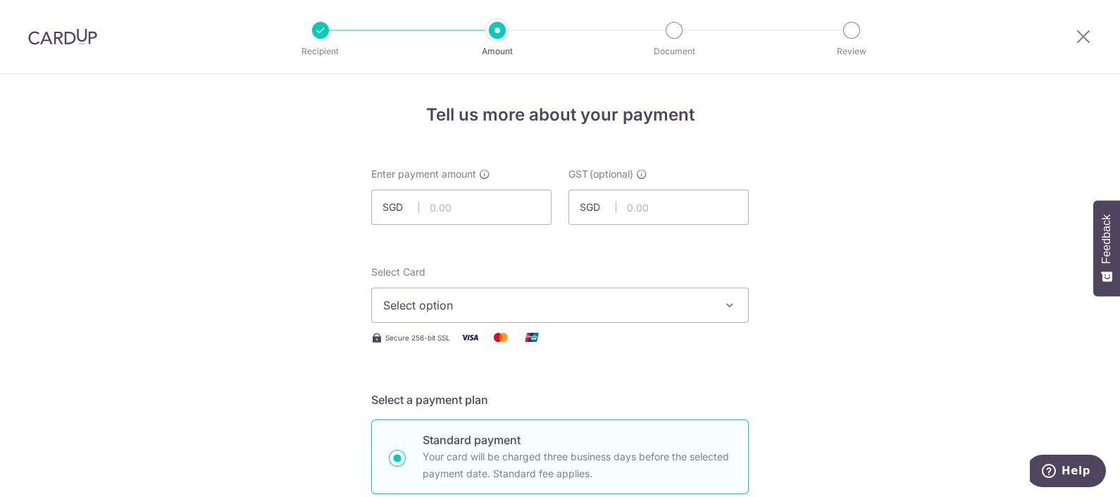
drag, startPoint x: 358, startPoint y: 278, endPoint x: 364, endPoint y: 269, distance: 10.8
click at [430, 213] on input "text" at bounding box center [461, 207] width 180 height 35
type input "2,100.00"
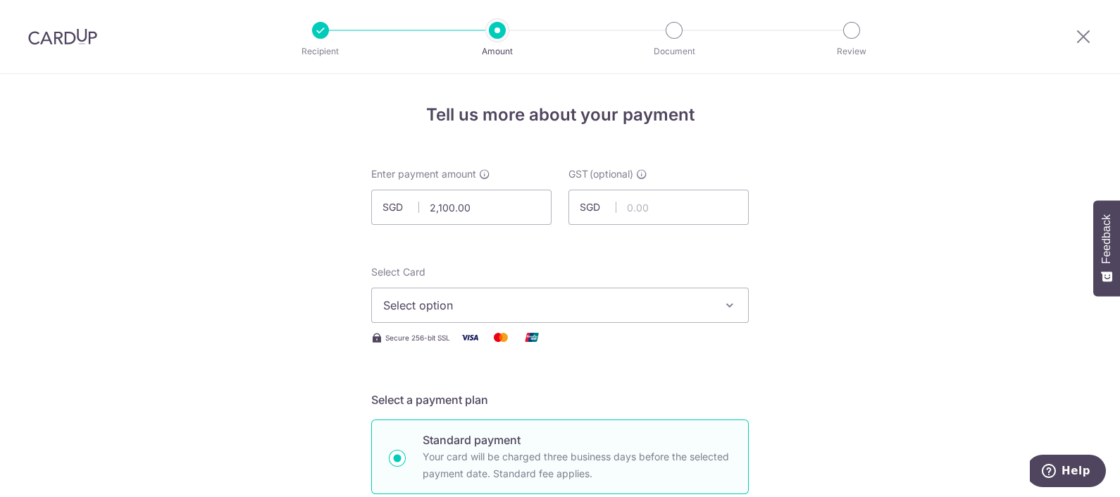
click at [461, 293] on button "Select option" at bounding box center [560, 304] width 378 height 35
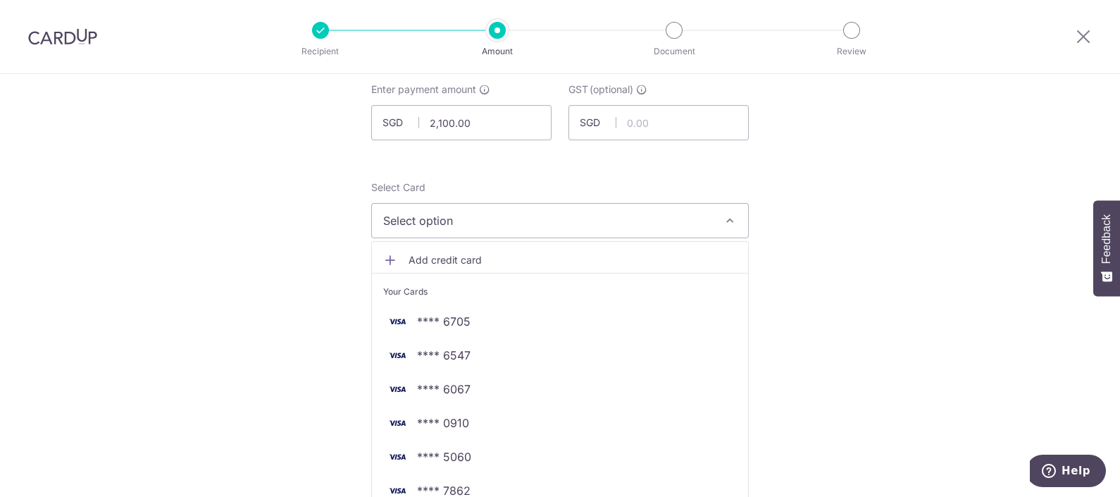
scroll to position [175, 0]
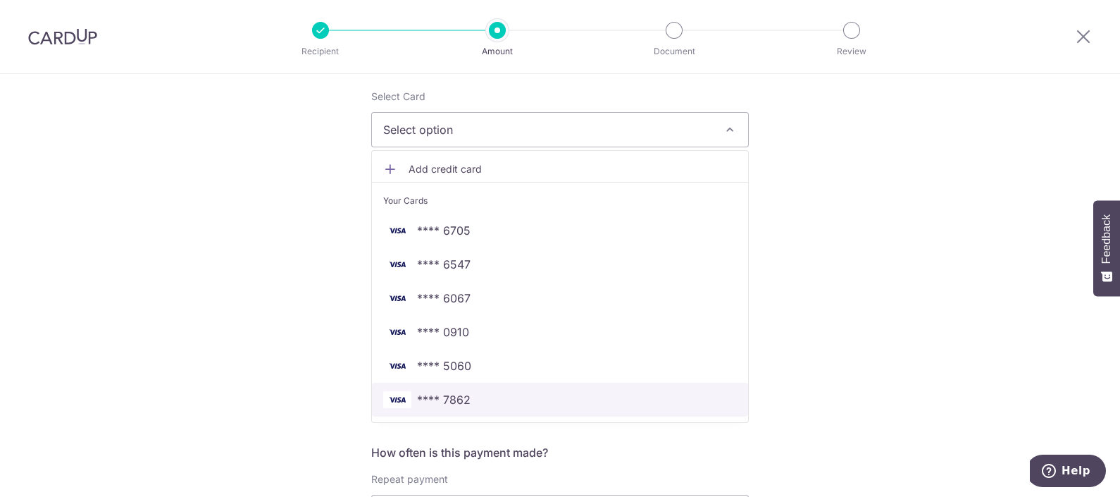
drag, startPoint x: 471, startPoint y: 409, endPoint x: 507, endPoint y: 386, distance: 42.4
click at [471, 409] on link "**** 7862" at bounding box center [560, 400] width 376 height 34
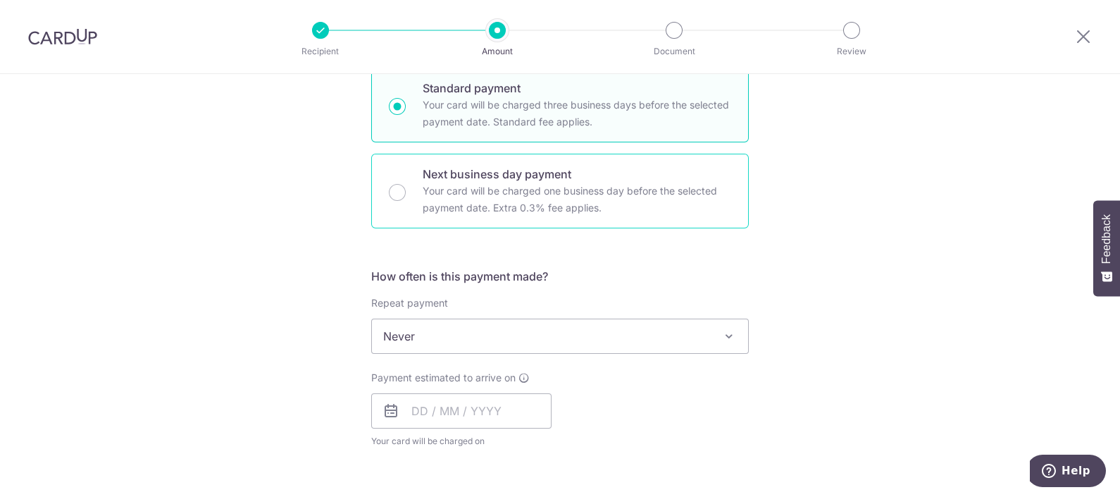
click at [557, 182] on p "Your card will be charged one business day before the selected payment date. Ex…" at bounding box center [577, 199] width 309 height 34
click at [406, 184] on input "Next business day payment Your card will be charged one business day before the…" at bounding box center [397, 192] width 17 height 17
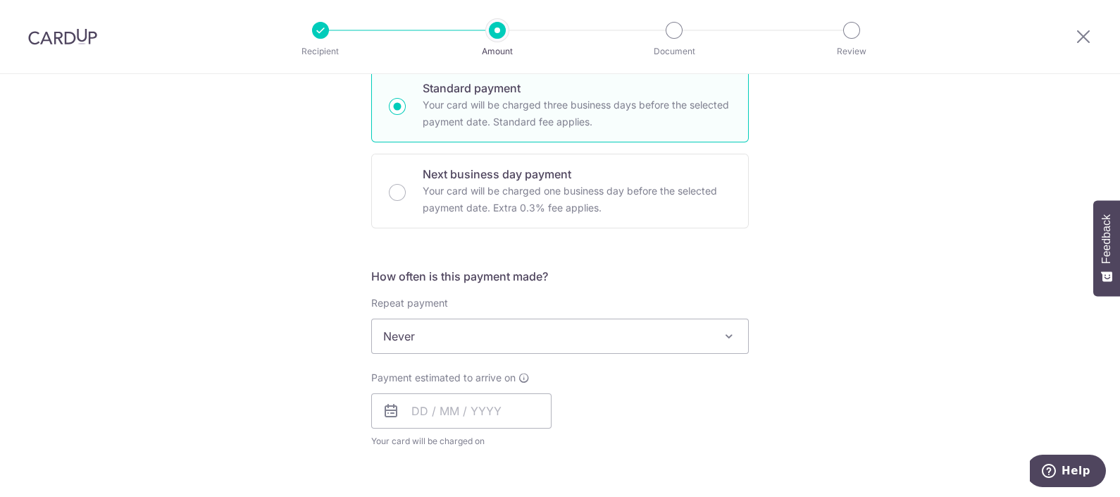
radio input "false"
radio input "true"
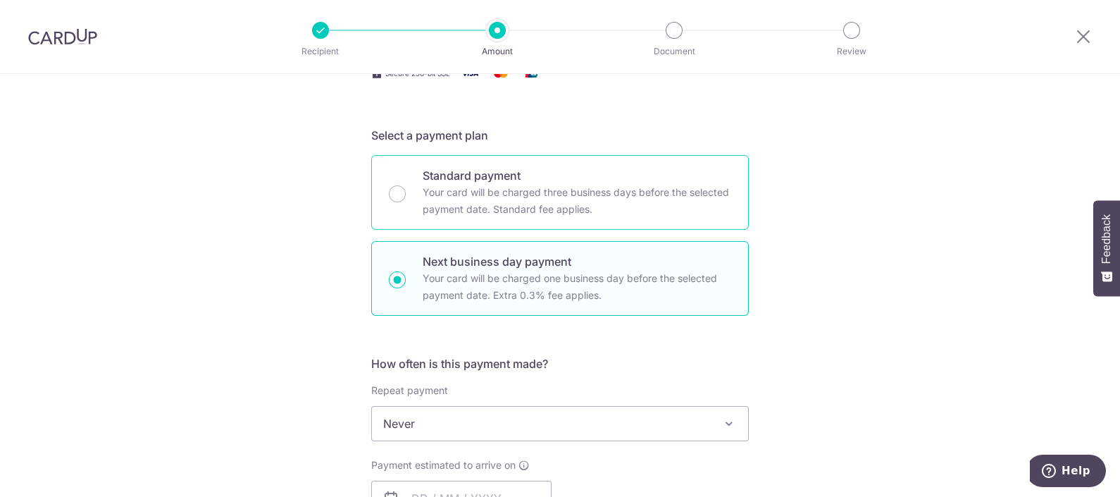
click at [503, 193] on p "Your card will be charged three business days before the selected payment date.…" at bounding box center [577, 201] width 309 height 34
click at [406, 193] on input "Standard payment Your card will be charged three business days before the selec…" at bounding box center [397, 193] width 17 height 17
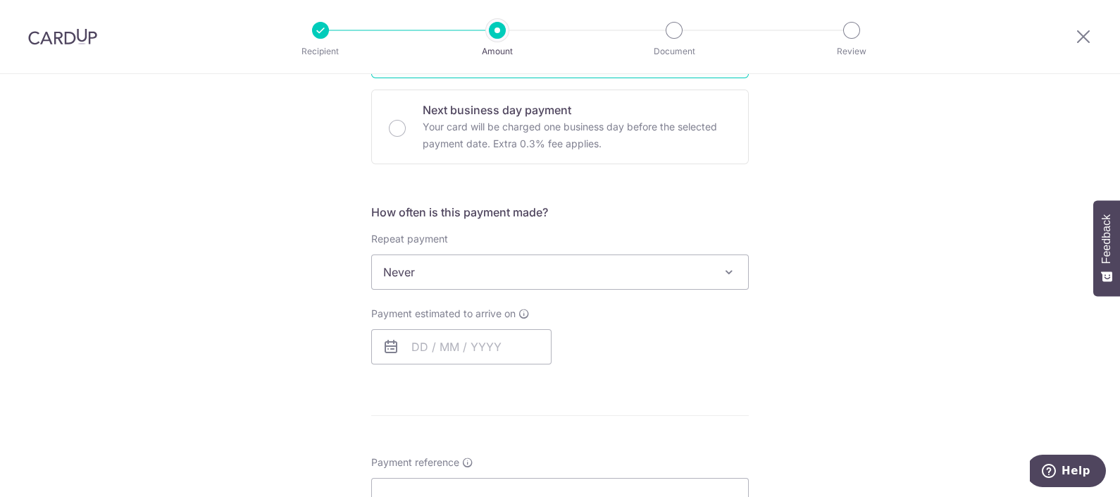
scroll to position [440, 0]
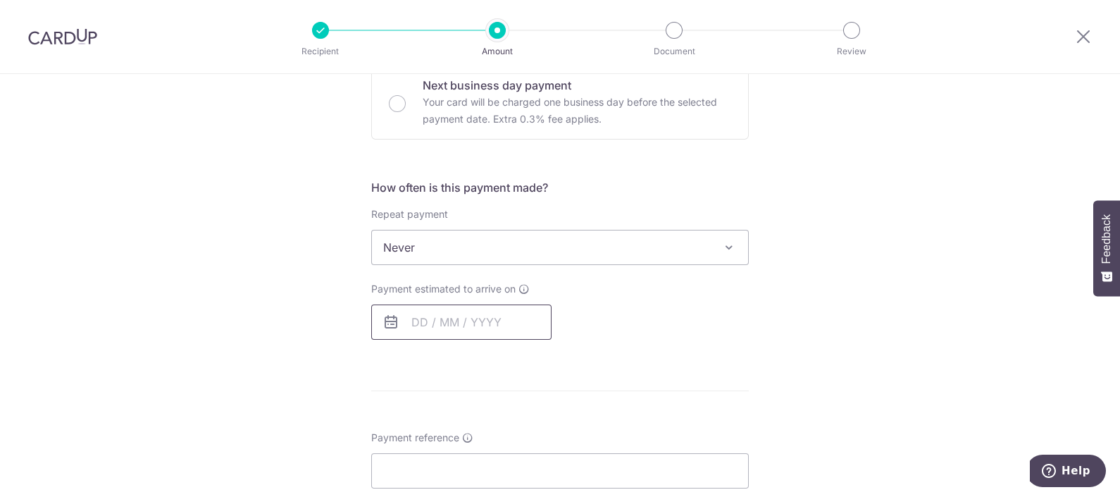
click at [446, 331] on input "text" at bounding box center [461, 321] width 180 height 35
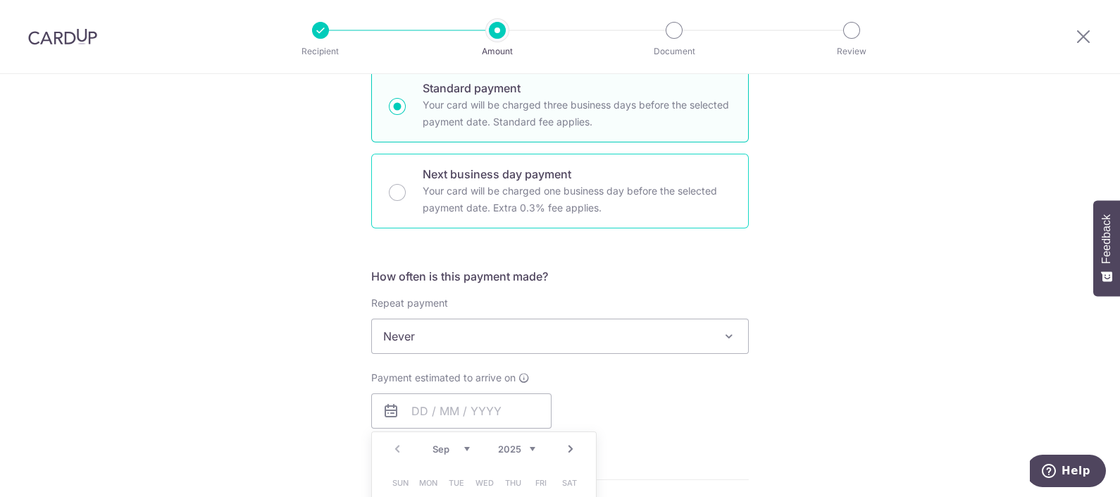
click at [483, 187] on p "Your card will be charged one business day before the selected payment date. Ex…" at bounding box center [577, 199] width 309 height 34
click at [406, 187] on input "Next business day payment Your card will be charged one business day before the…" at bounding box center [397, 192] width 17 height 17
radio input "false"
radio input "true"
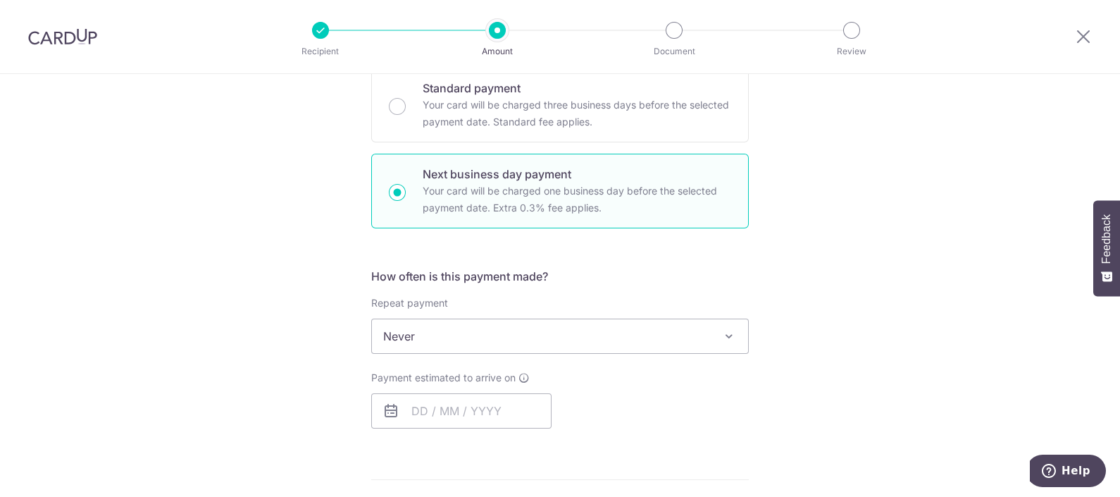
scroll to position [528, 0]
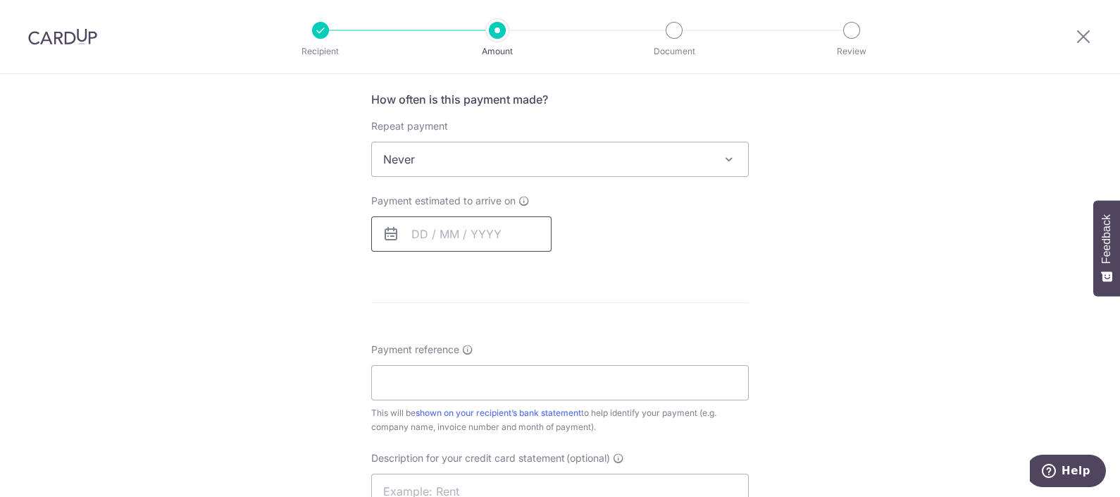
click at [473, 236] on input "text" at bounding box center [461, 233] width 180 height 35
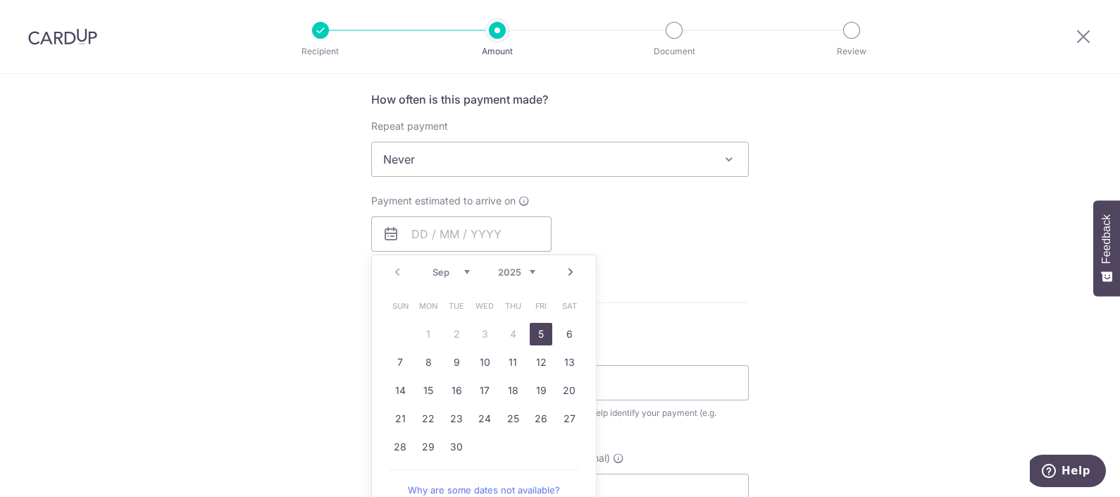
click at [539, 331] on link "5" at bounding box center [541, 334] width 23 height 23
type input "05/09/2025"
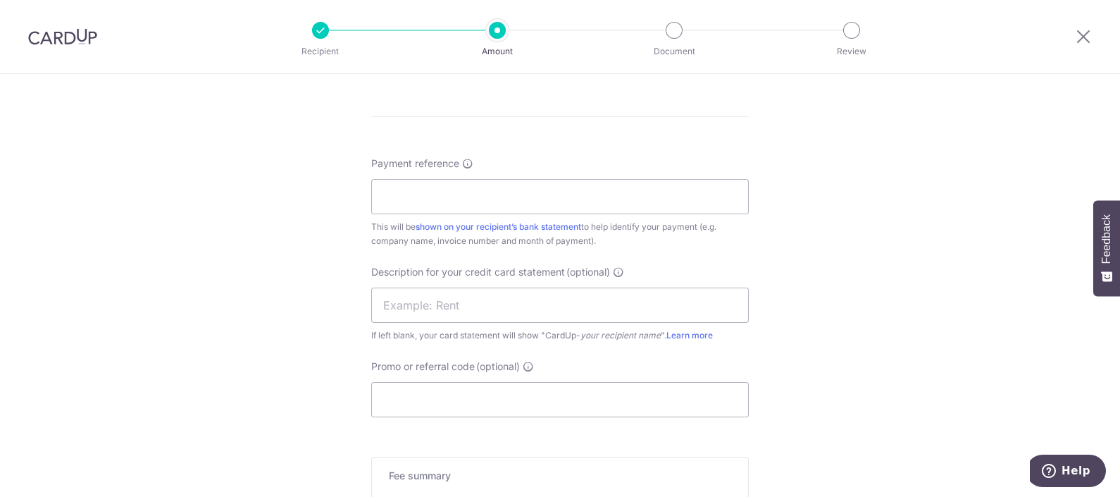
scroll to position [793, 0]
click at [476, 195] on input "Payment reference" at bounding box center [560, 195] width 378 height 35
paste input "P DE A - INV2025WP"
type input "P DE A - INV2025WP"
click at [461, 391] on input "Promo or referral code (optional)" at bounding box center [560, 398] width 378 height 35
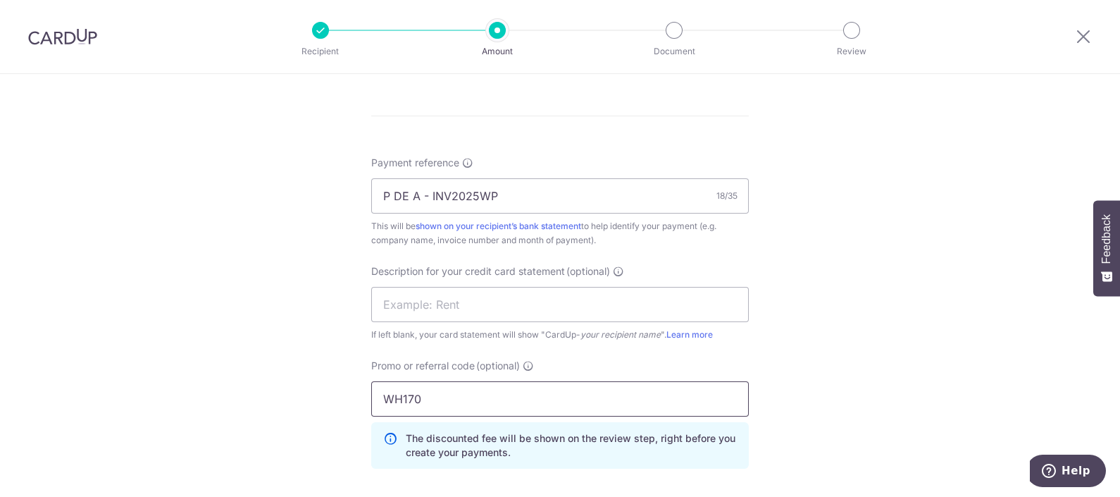
type input "WH170"
click at [821, 184] on div "Tell us more about your payment Enter payment amount SGD 2,100.00 2100.00 GST (…" at bounding box center [560, 60] width 1120 height 1558
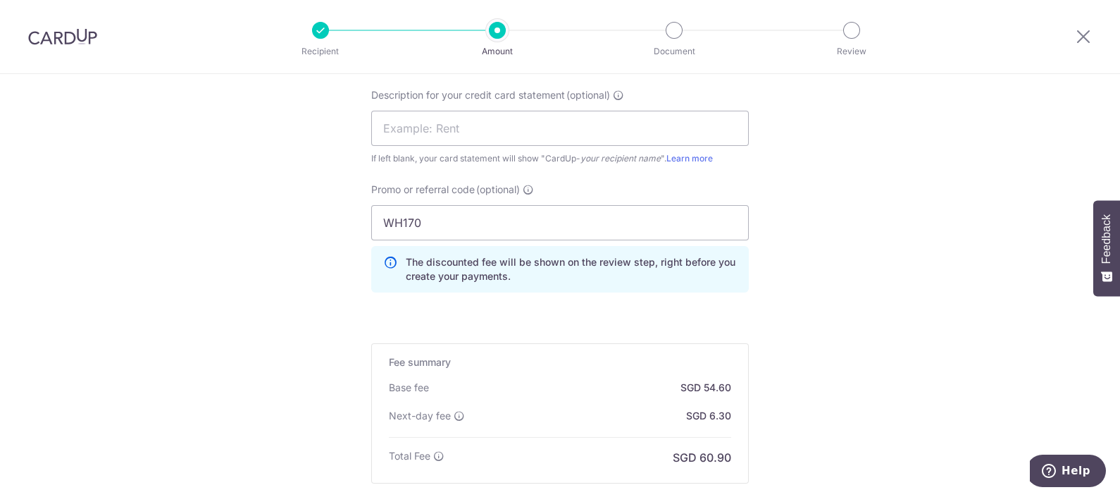
scroll to position [1134, 0]
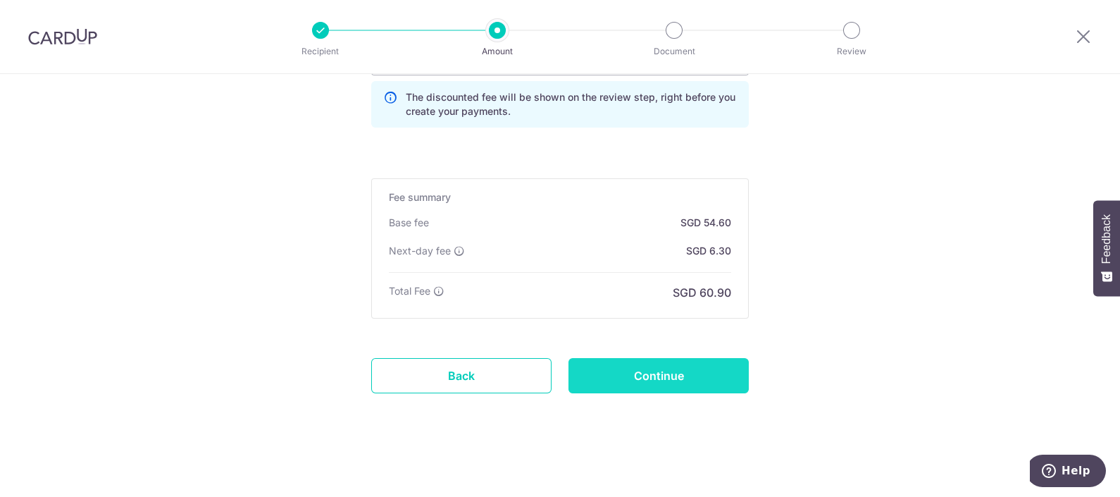
click at [684, 372] on input "Continue" at bounding box center [659, 375] width 180 height 35
type input "Create Schedule"
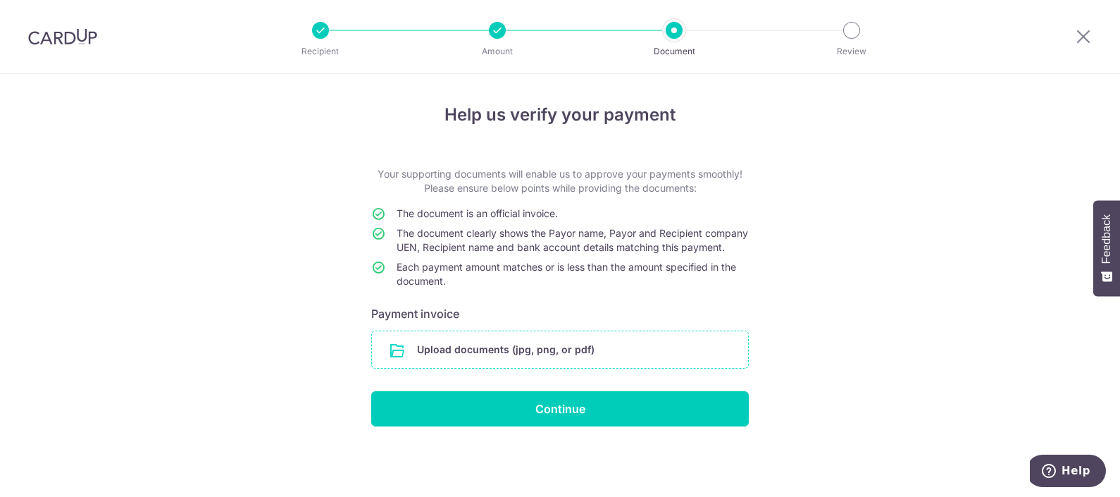
click at [535, 361] on input "file" at bounding box center [560, 349] width 376 height 37
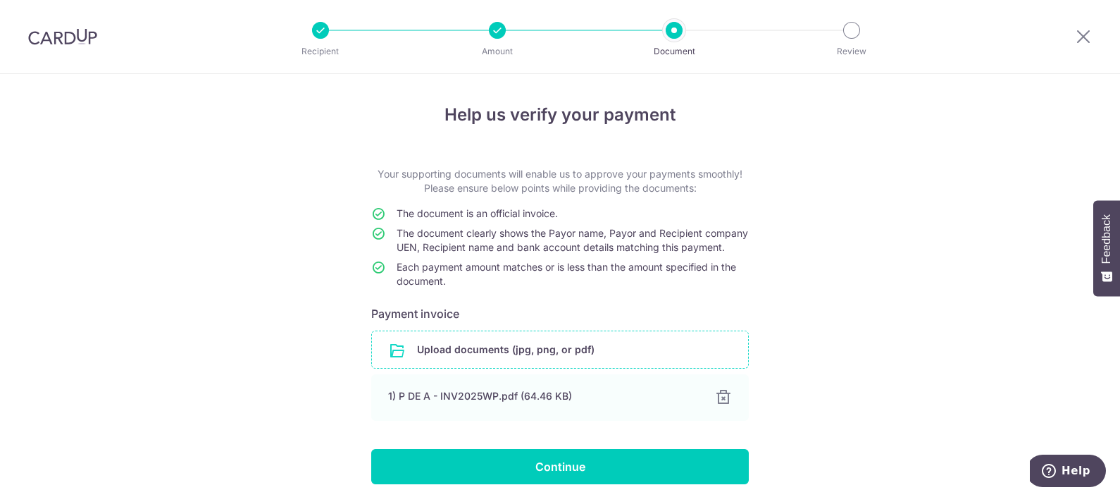
scroll to position [67, 0]
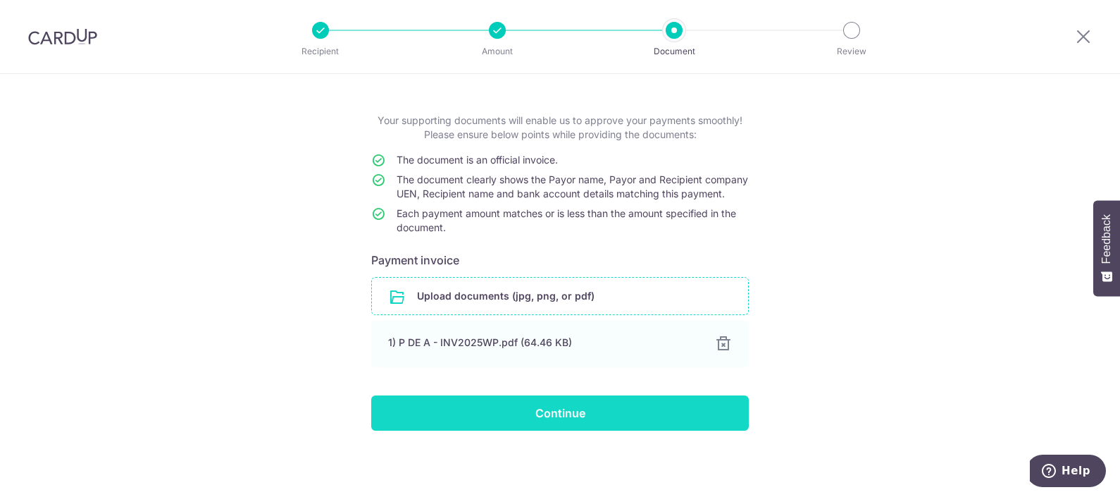
click at [563, 420] on input "Continue" at bounding box center [560, 412] width 378 height 35
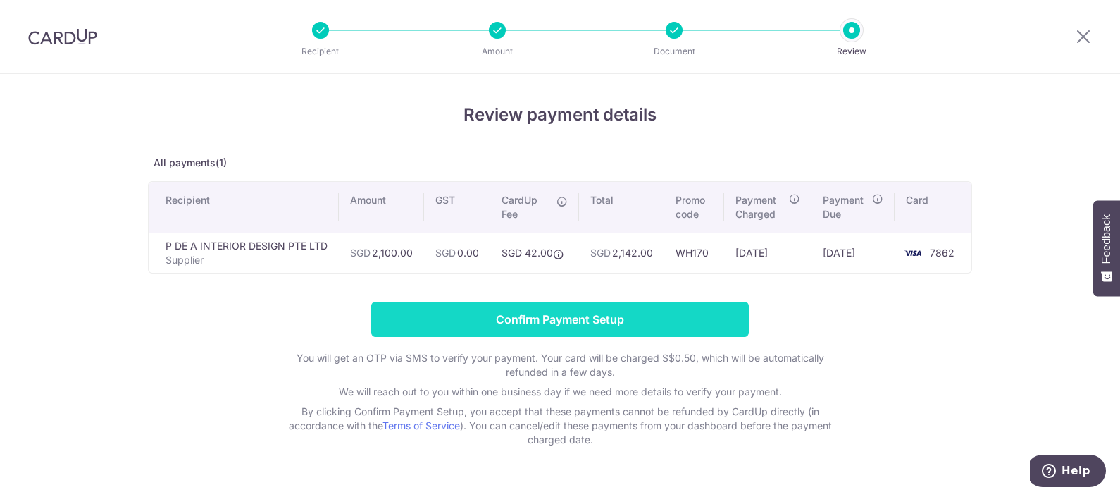
click at [461, 326] on input "Confirm Payment Setup" at bounding box center [560, 319] width 378 height 35
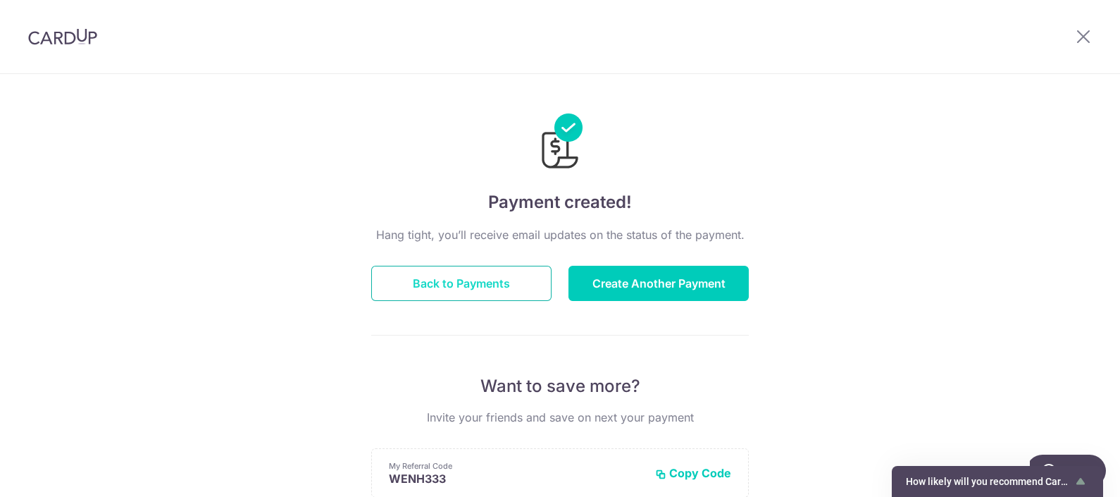
click at [526, 278] on button "Back to Payments" at bounding box center [461, 283] width 180 height 35
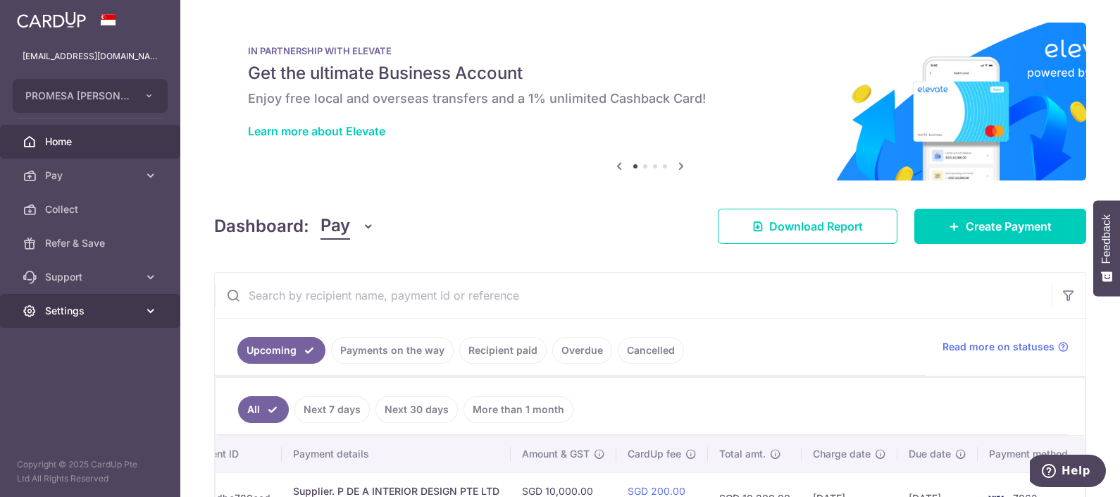
click at [64, 324] on link "Settings" at bounding box center [90, 311] width 180 height 34
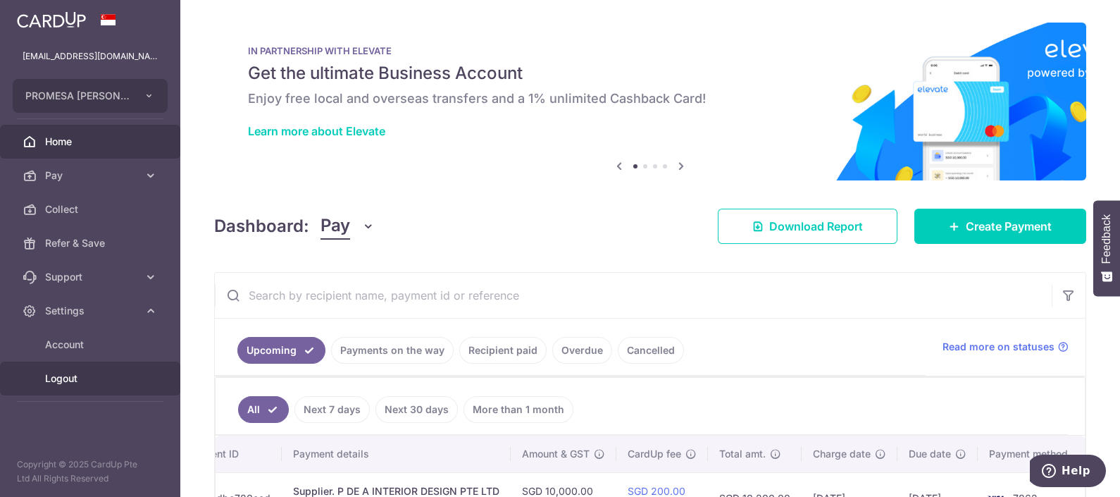
click at [54, 388] on link "Logout" at bounding box center [90, 378] width 180 height 34
